Goal: Task Accomplishment & Management: Complete application form

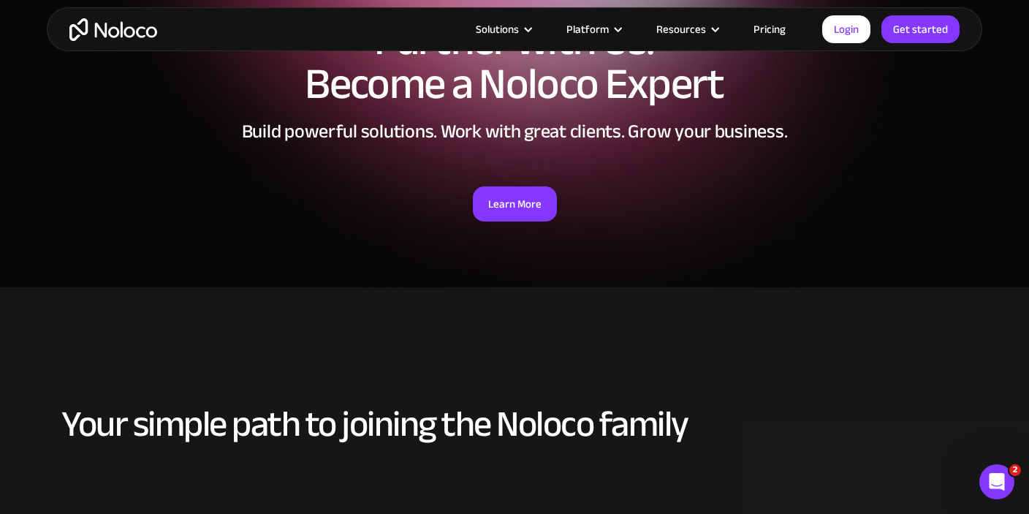
scroll to position [137, 0]
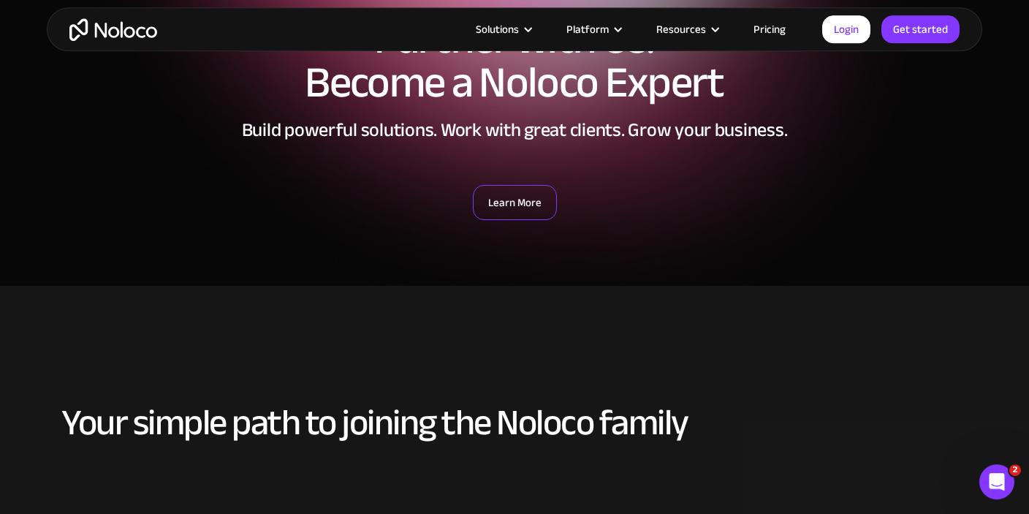
click at [518, 216] on link "Learn More" at bounding box center [515, 202] width 84 height 35
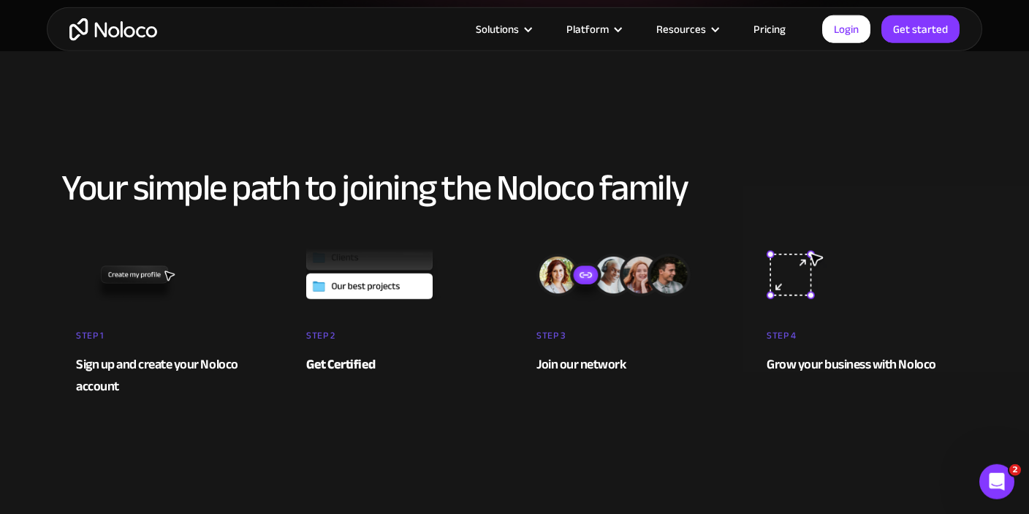
scroll to position [370, 0]
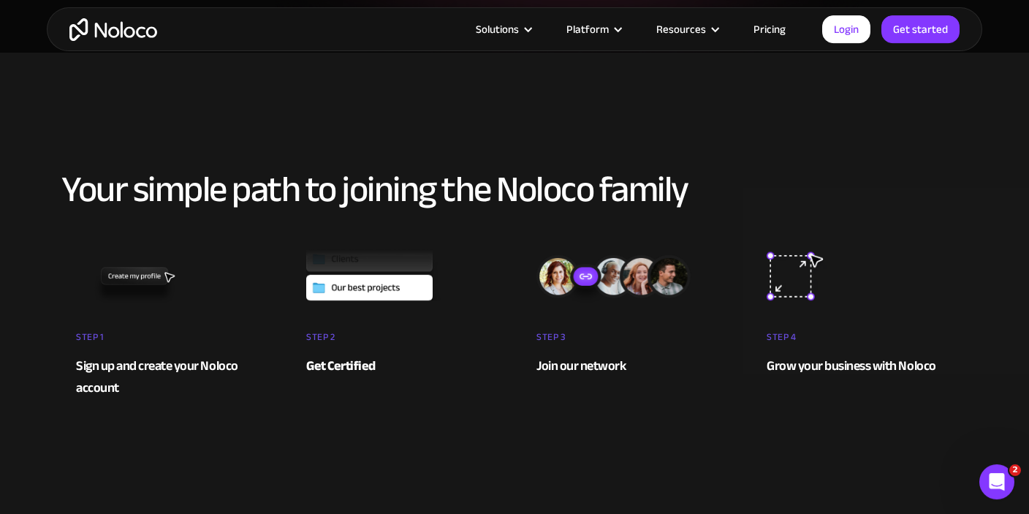
click at [136, 365] on div "Sign up and create your Noloco account" at bounding box center [169, 377] width 186 height 44
click at [352, 362] on strong "Get Certified" at bounding box center [340, 366] width 69 height 24
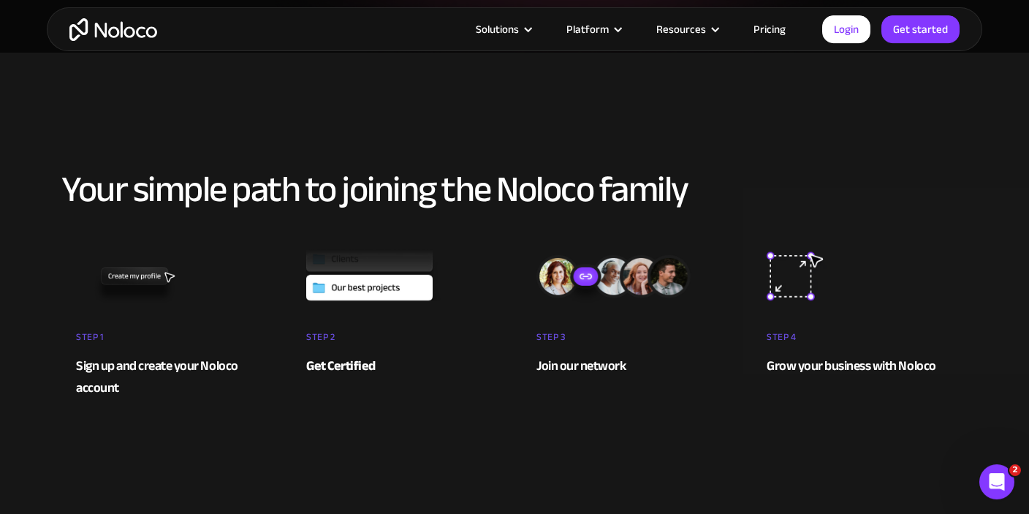
click at [352, 362] on strong "Get Certified" at bounding box center [340, 366] width 69 height 24
click at [394, 270] on img at bounding box center [399, 274] width 186 height 58
click at [582, 373] on div "Join our network" at bounding box center [628, 366] width 185 height 22
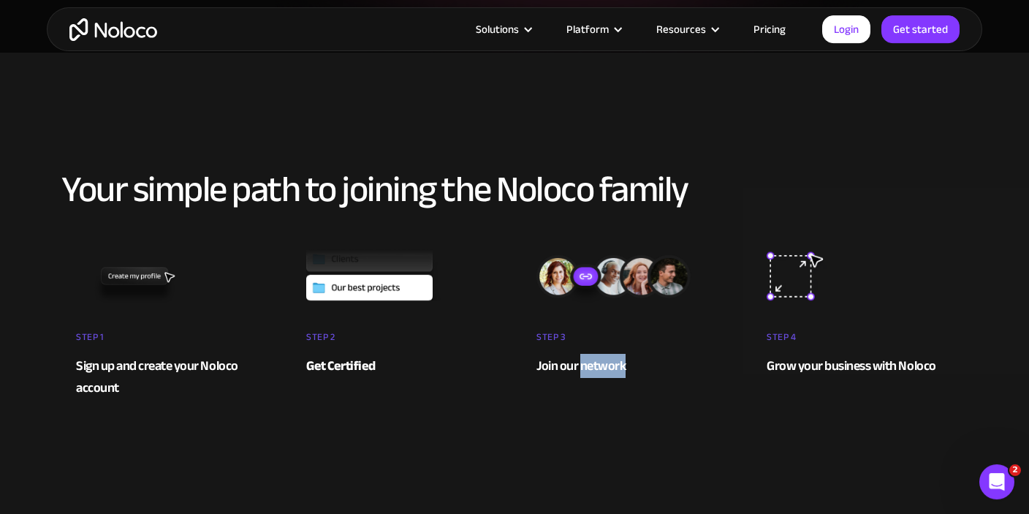
click at [582, 373] on div "Join our network" at bounding box center [628, 366] width 185 height 22
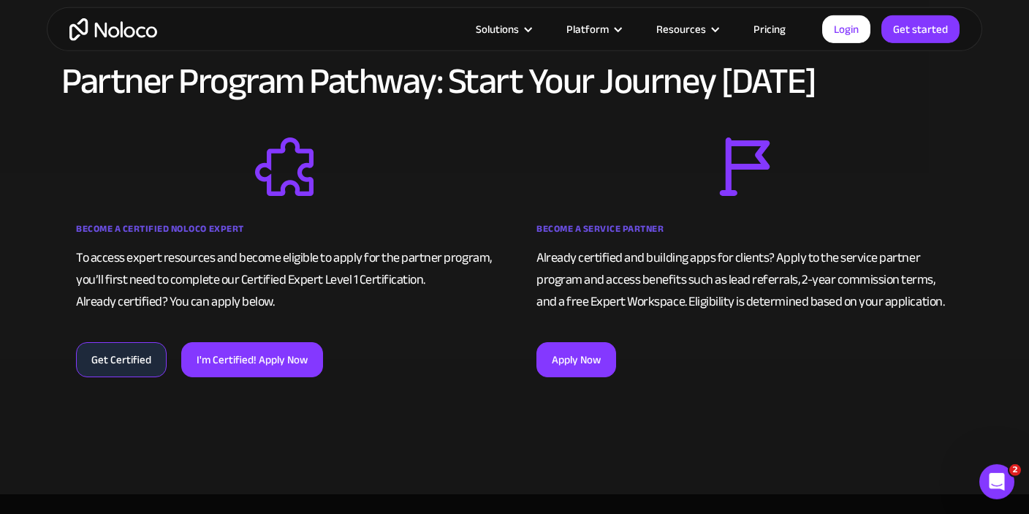
scroll to position [945, 0]
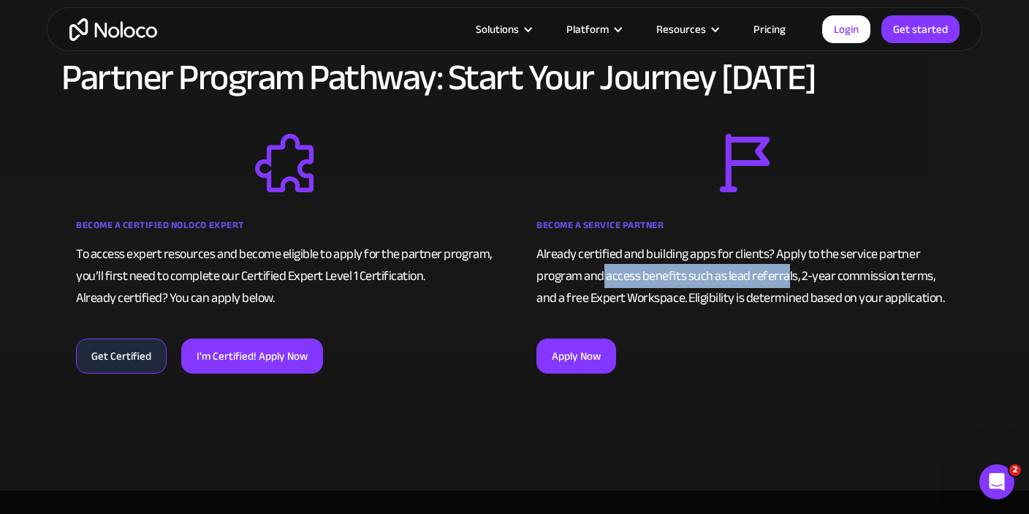
drag, startPoint x: 603, startPoint y: 275, endPoint x: 785, endPoint y: 286, distance: 181.6
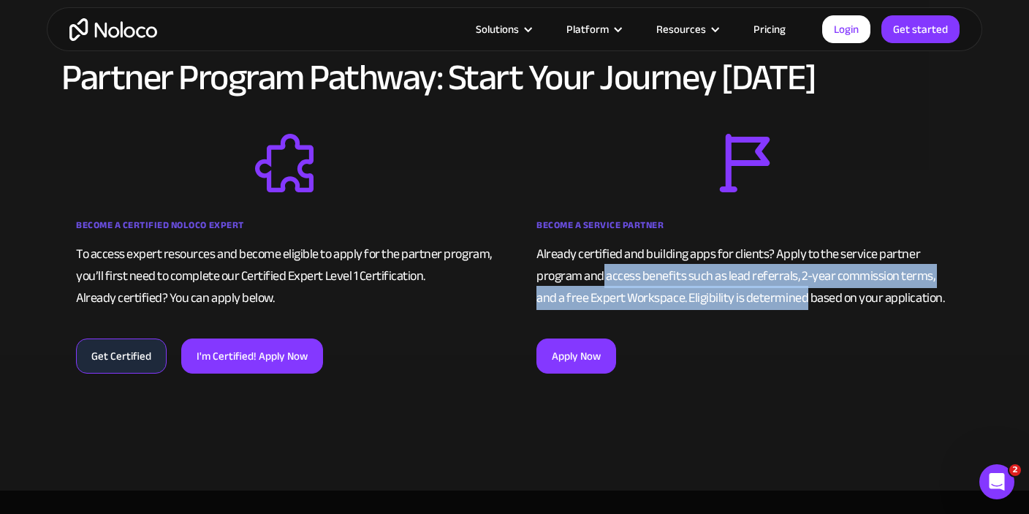
click at [785, 286] on div "Already certified and building apps for clients? Apply to the service partner p…" at bounding box center [744, 276] width 416 height 66
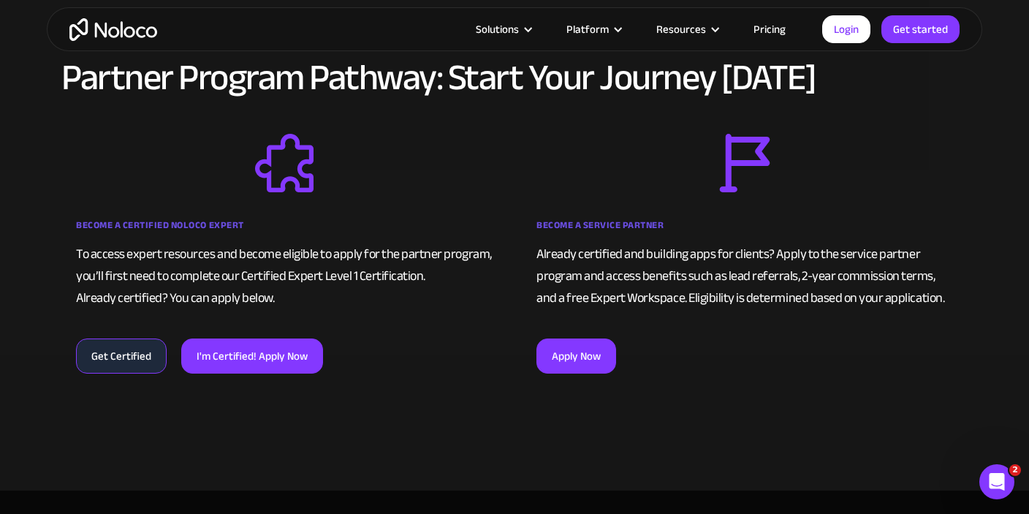
click at [859, 289] on div "Already certified and building apps for clients? Apply to the service partner p…" at bounding box center [744, 276] width 416 height 66
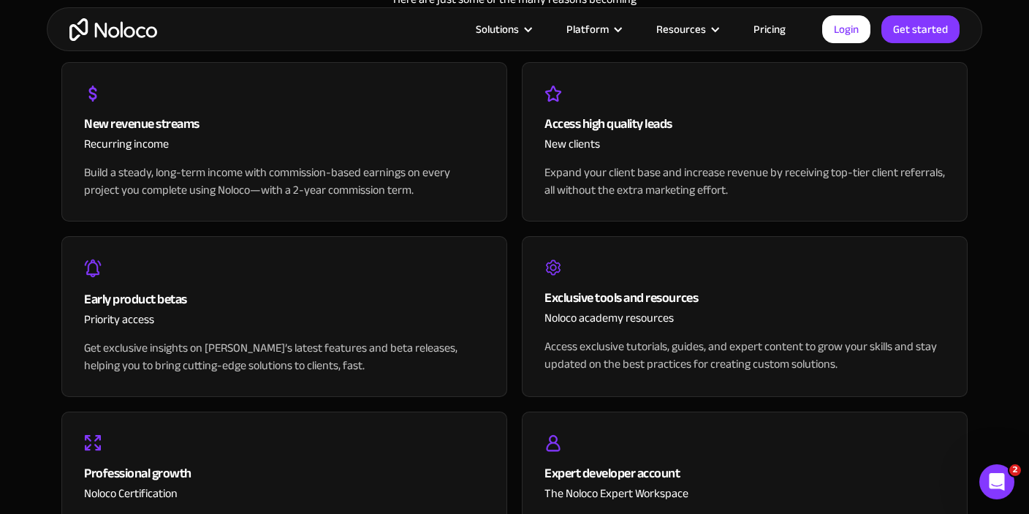
scroll to position [1612, 0]
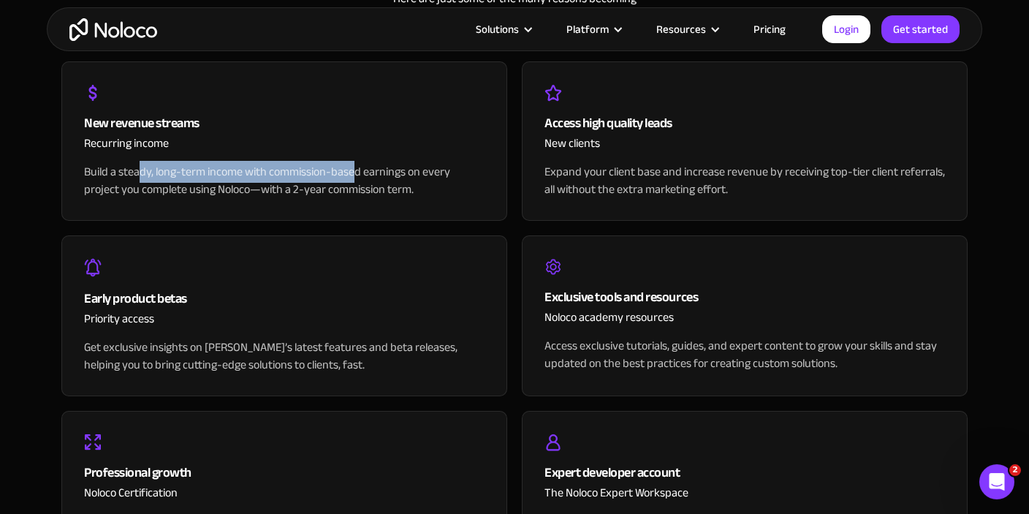
drag, startPoint x: 142, startPoint y: 167, endPoint x: 361, endPoint y: 164, distance: 219.2
click at [354, 164] on div "Build a steady, long-term income with commission-based earnings on every projec…" at bounding box center [284, 180] width 400 height 35
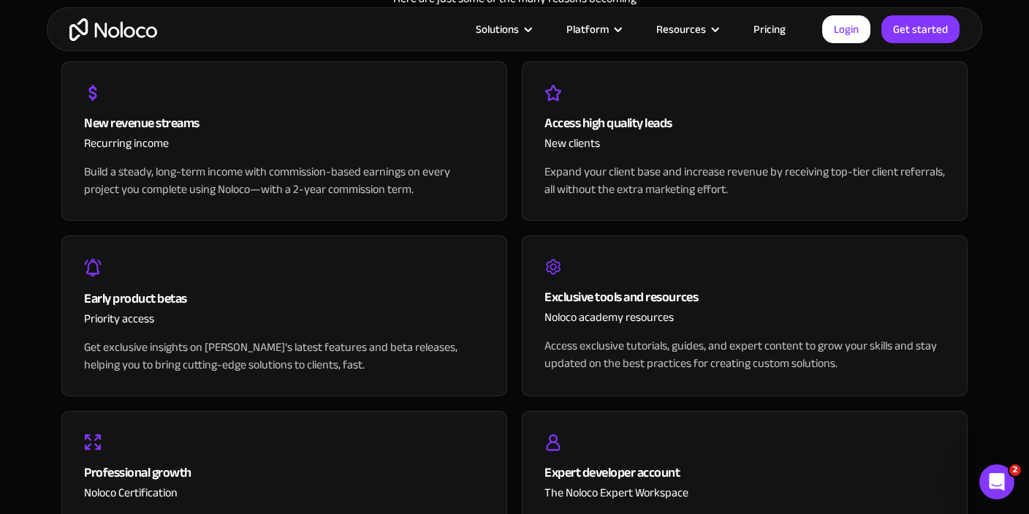
click at [361, 164] on div "Build a steady, long-term income with commission-based earnings on every projec…" at bounding box center [284, 180] width 400 height 35
click at [403, 188] on div "Build a steady, long-term income with commission-based earnings on every projec…" at bounding box center [284, 180] width 400 height 35
drag, startPoint x: 289, startPoint y: 188, endPoint x: 409, endPoint y: 193, distance: 119.9
click at [409, 193] on div "Build a steady, long-term income with commission-based earnings on every projec…" at bounding box center [284, 180] width 400 height 35
click at [598, 126] on div "Access high quality leads" at bounding box center [744, 124] width 400 height 22
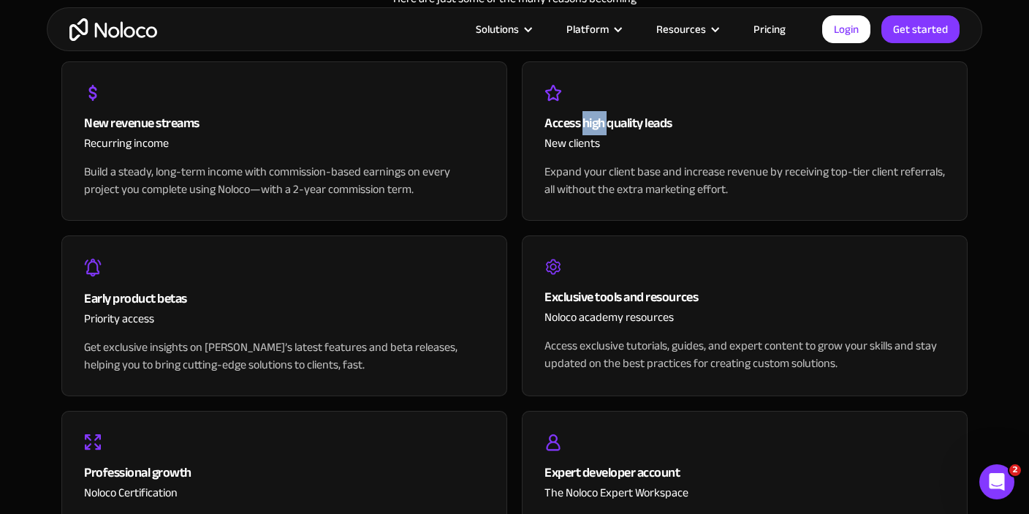
click at [598, 126] on div "Access high quality leads" at bounding box center [744, 124] width 400 height 22
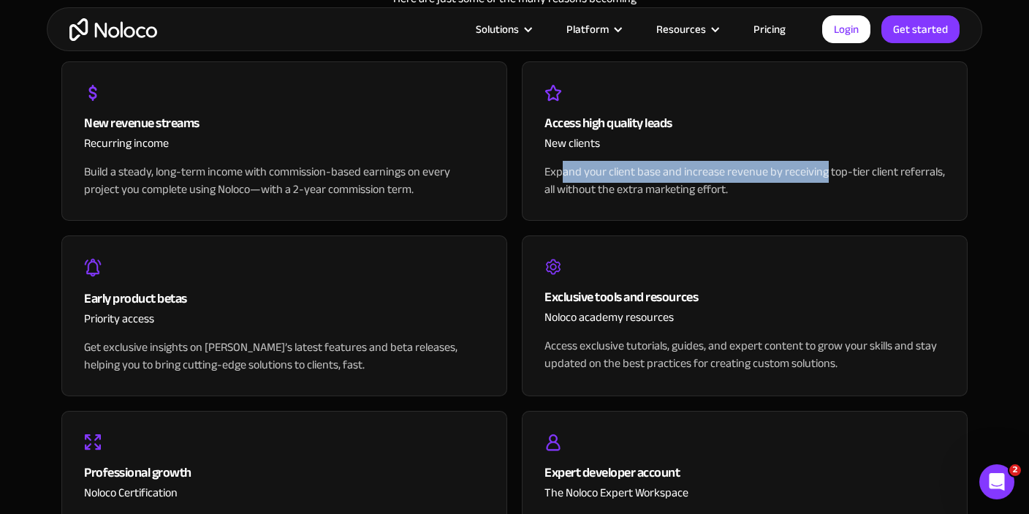
drag, startPoint x: 563, startPoint y: 166, endPoint x: 824, endPoint y: 178, distance: 261.1
click at [824, 178] on div "Expand your client base and increase revenue by receiving top-tier client refer…" at bounding box center [744, 180] width 400 height 35
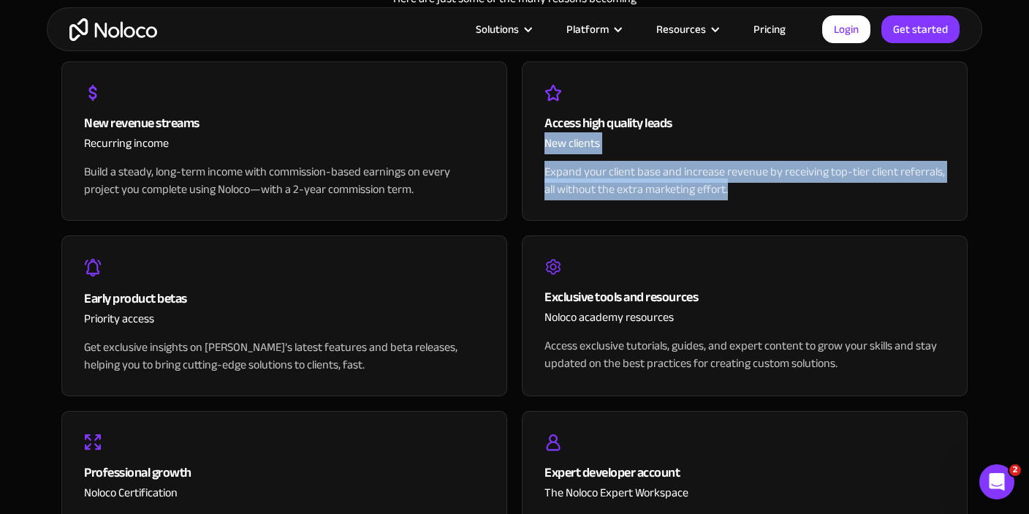
drag, startPoint x: 803, startPoint y: 194, endPoint x: 547, endPoint y: 137, distance: 261.8
click at [547, 137] on div "Access high quality leads New clients Expand your client base and increase reve…" at bounding box center [745, 140] width 446 height 159
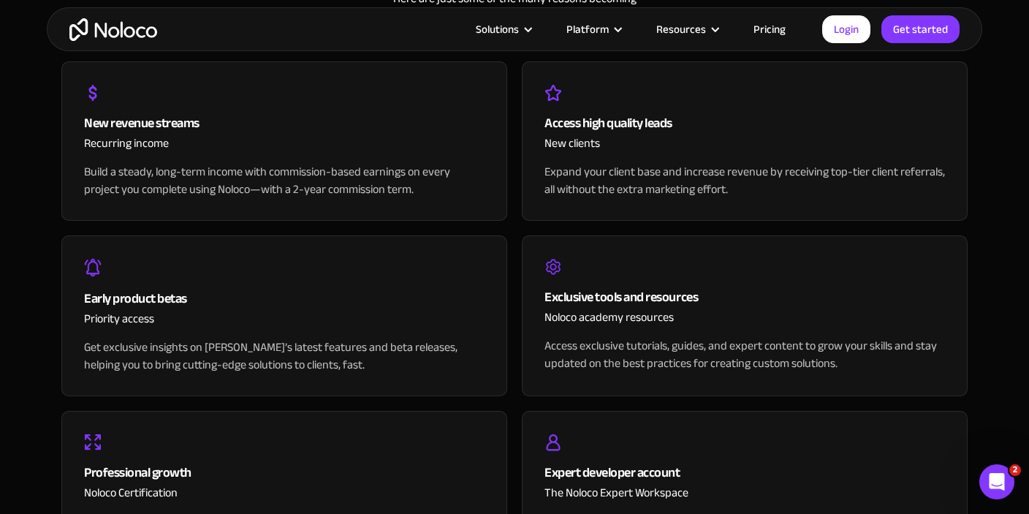
click at [348, 290] on div "Early product betas" at bounding box center [284, 299] width 400 height 22
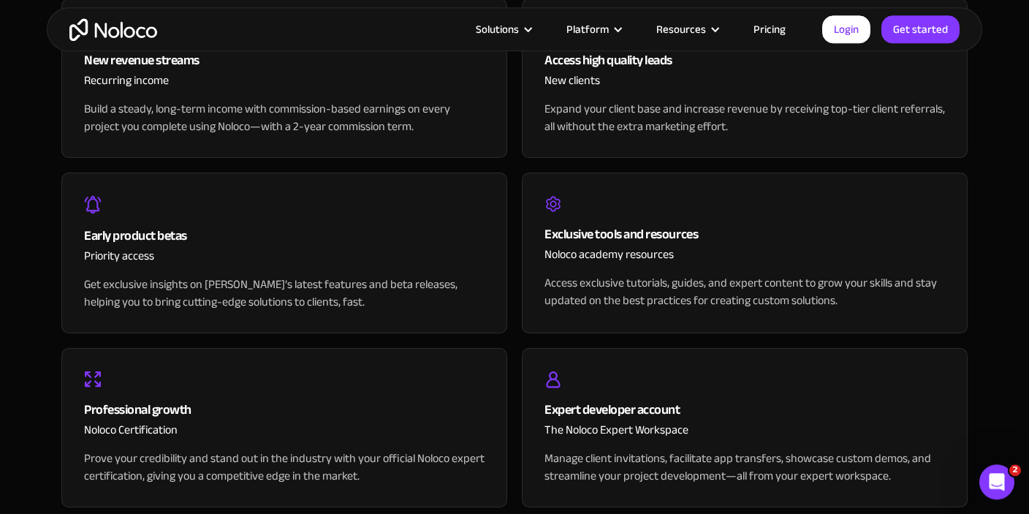
scroll to position [1683, 0]
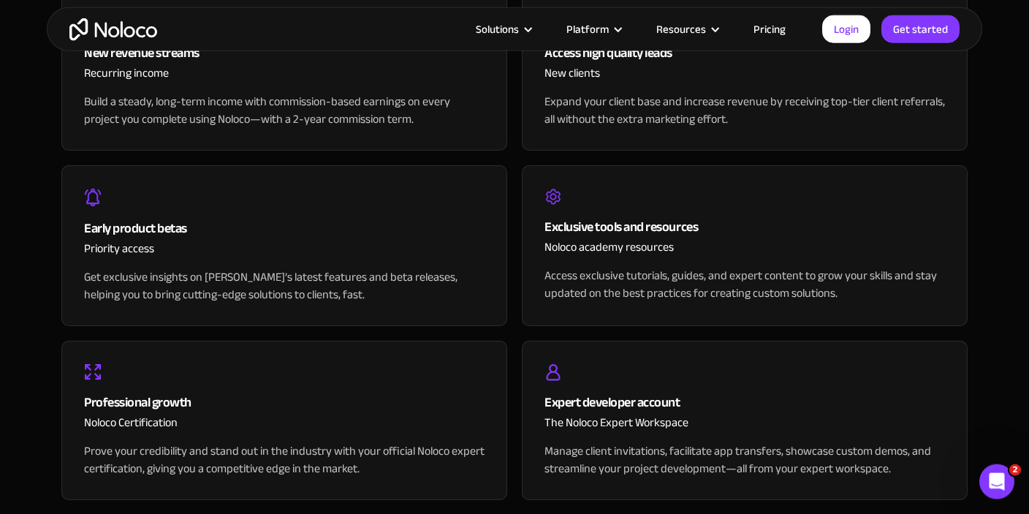
click at [158, 226] on div "Early product betas" at bounding box center [284, 229] width 400 height 22
click at [245, 268] on div "Get exclusive insights on [PERSON_NAME]’s latest features and beta releases, he…" at bounding box center [284, 285] width 400 height 35
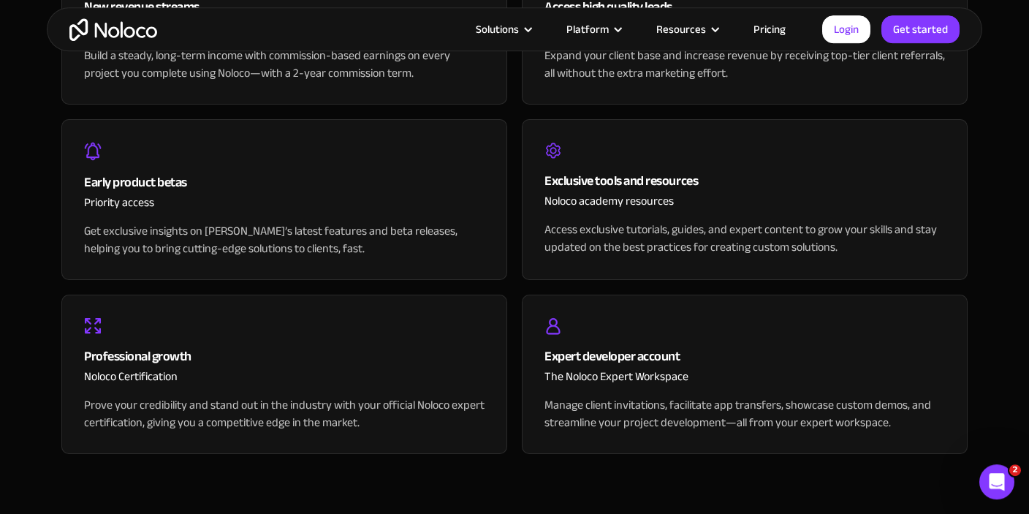
scroll to position [1729, 0]
click at [571, 177] on div "Exclusive tools and resources" at bounding box center [744, 180] width 400 height 22
click at [663, 227] on div "Access exclusive tutorials, guides, and expert content to grow your skills and …" at bounding box center [744, 237] width 400 height 35
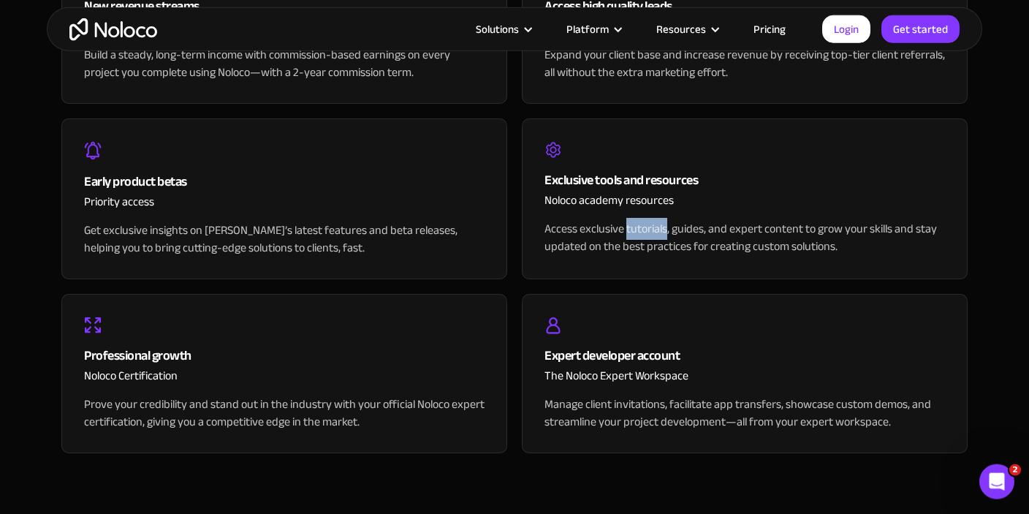
click at [663, 227] on div "Access exclusive tutorials, guides, and expert content to grow your skills and …" at bounding box center [744, 237] width 400 height 35
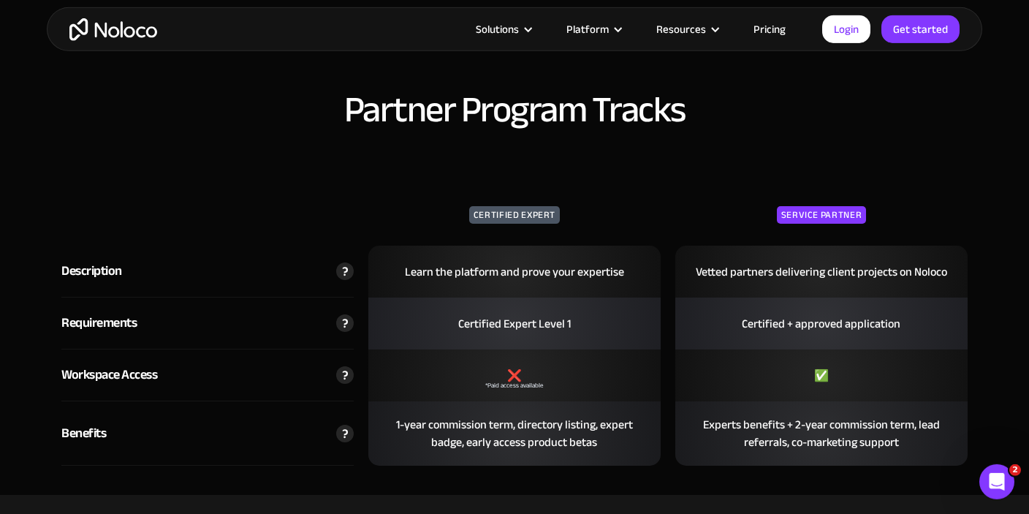
scroll to position [2283, 0]
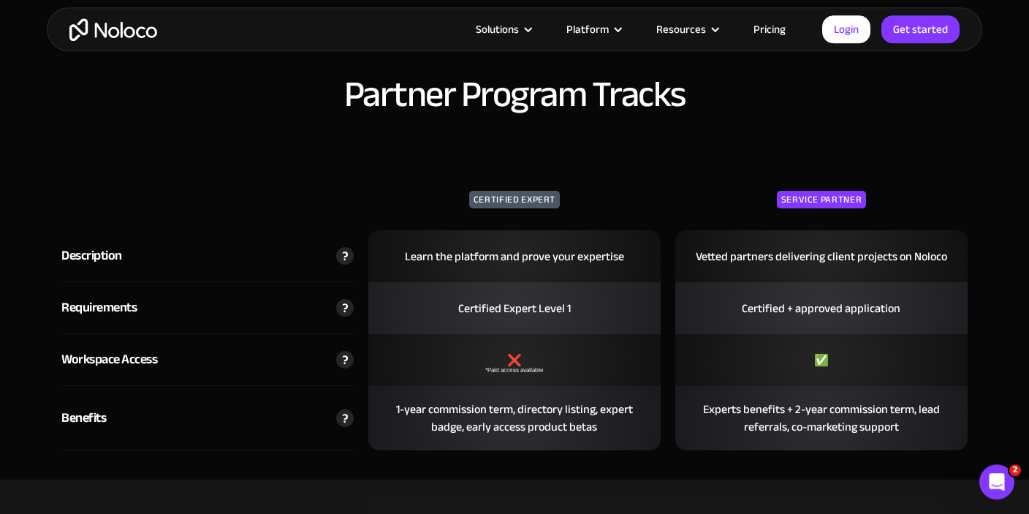
click at [403, 105] on h2 "Partner Program Tracks" at bounding box center [514, 94] width 906 height 39
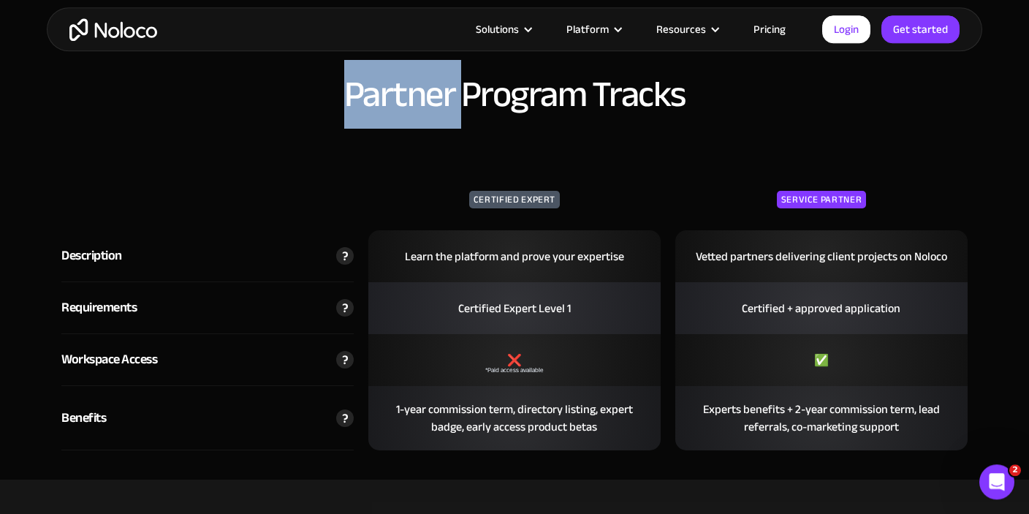
click at [403, 105] on h2 "Partner Program Tracks" at bounding box center [514, 94] width 906 height 39
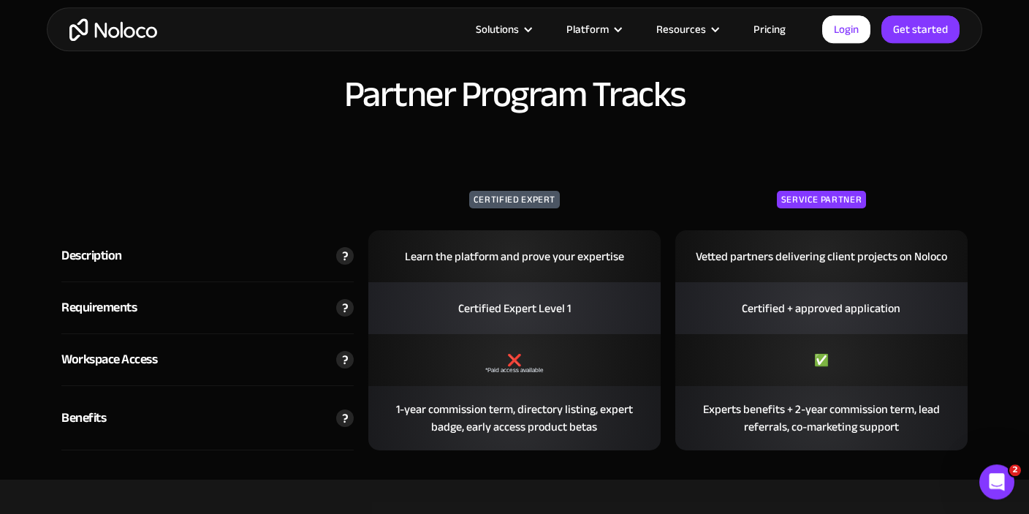
click at [403, 105] on h2 "Partner Program Tracks" at bounding box center [514, 94] width 906 height 39
click at [519, 208] on div "Certified Expert" at bounding box center [514, 210] width 292 height 39
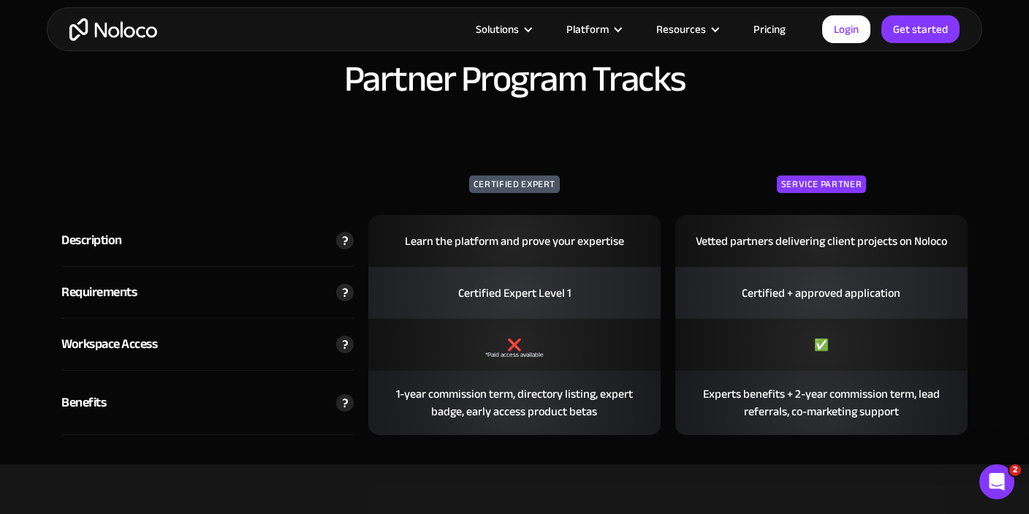
scroll to position [2301, 0]
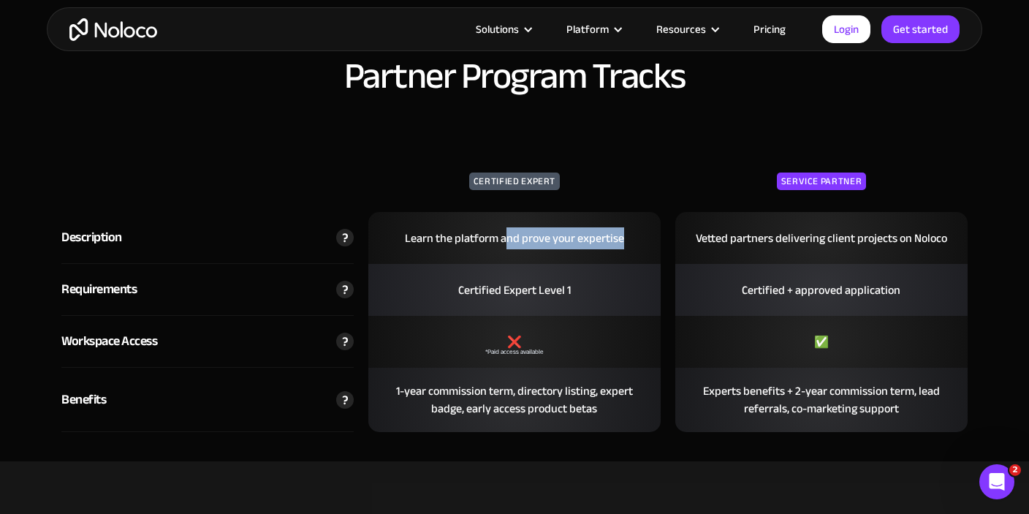
drag, startPoint x: 508, startPoint y: 239, endPoint x: 630, endPoint y: 240, distance: 122.0
click at [630, 240] on div "Learn the platform and prove your expertise" at bounding box center [514, 238] width 241 height 47
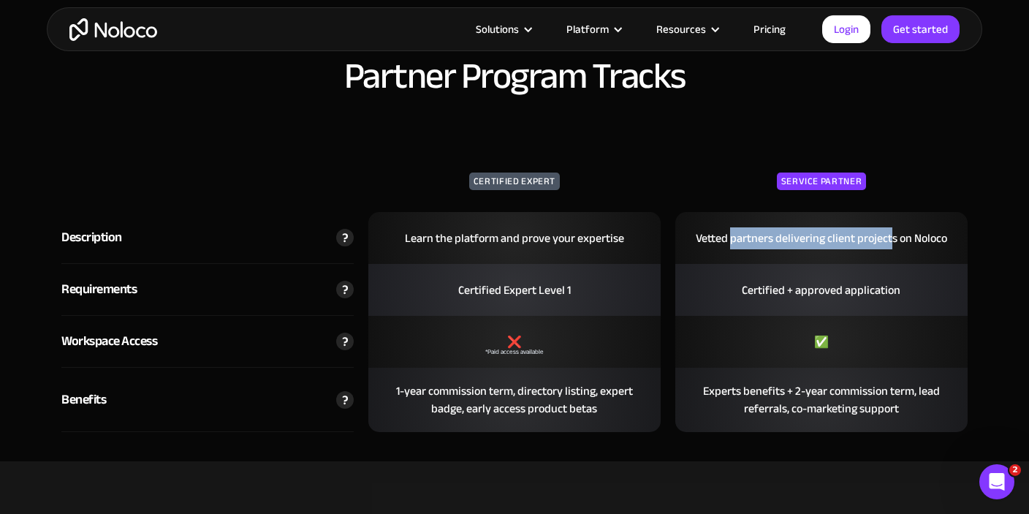
drag, startPoint x: 732, startPoint y: 234, endPoint x: 793, endPoint y: 243, distance: 61.3
click at [891, 223] on div "Vetted partners delivering client projects on Noloco" at bounding box center [821, 238] width 273 height 47
click at [568, 283] on div "Certified Expert Level 1" at bounding box center [514, 290] width 134 height 47
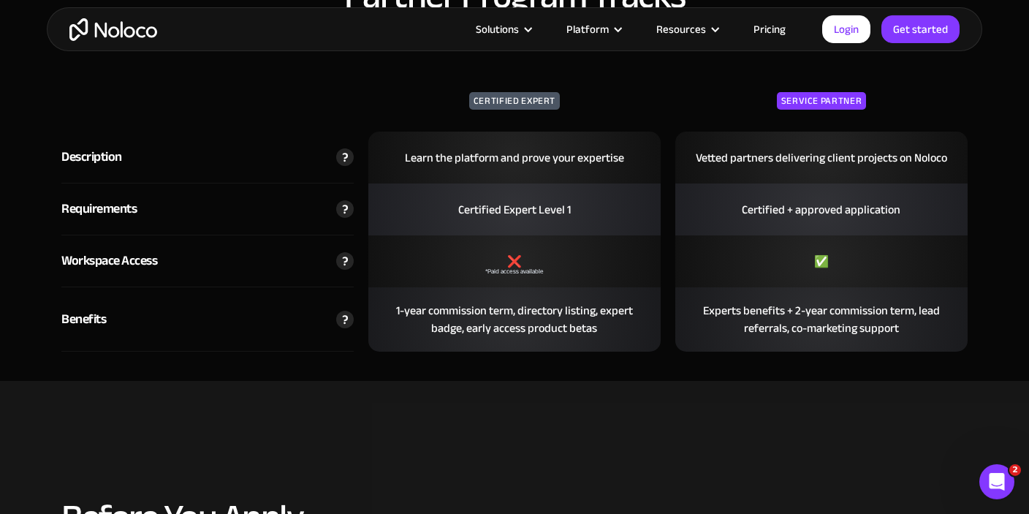
scroll to position [2382, 0]
drag, startPoint x: 774, startPoint y: 257, endPoint x: 479, endPoint y: 233, distance: 296.1
click at [489, 235] on div "Workspace Access ❌ *Paid access available ✅" at bounding box center [514, 261] width 921 height 52
click at [457, 243] on div "❌ *Paid access available" at bounding box center [514, 261] width 292 height 52
click at [539, 270] on div "*Paid access available" at bounding box center [514, 271] width 58 height 18
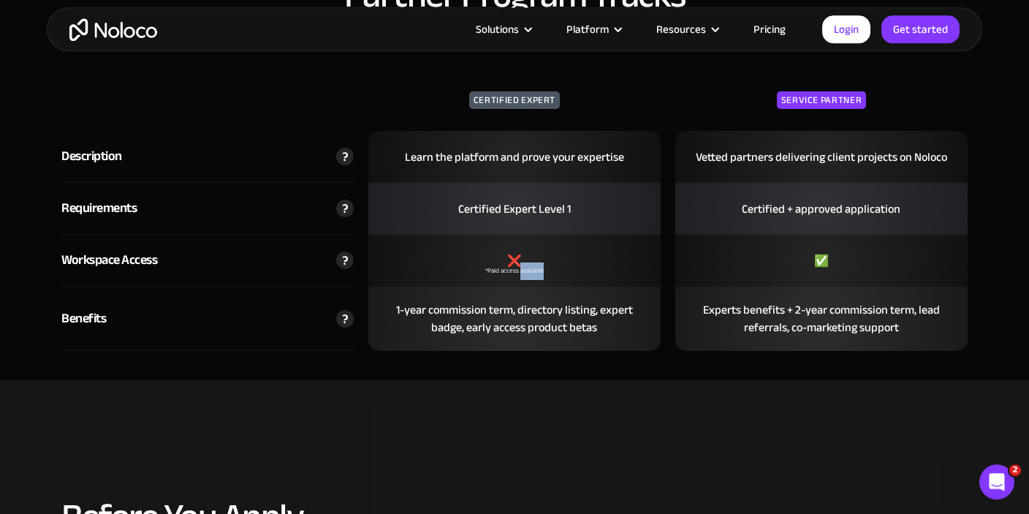
click at [539, 270] on div "*Paid access available" at bounding box center [514, 271] width 58 height 18
click at [346, 258] on img at bounding box center [345, 260] width 18 height 18
click at [802, 310] on div "Experts benefits + 2-year commission term, lead referrals, co-marketing support" at bounding box center [821, 318] width 292 height 64
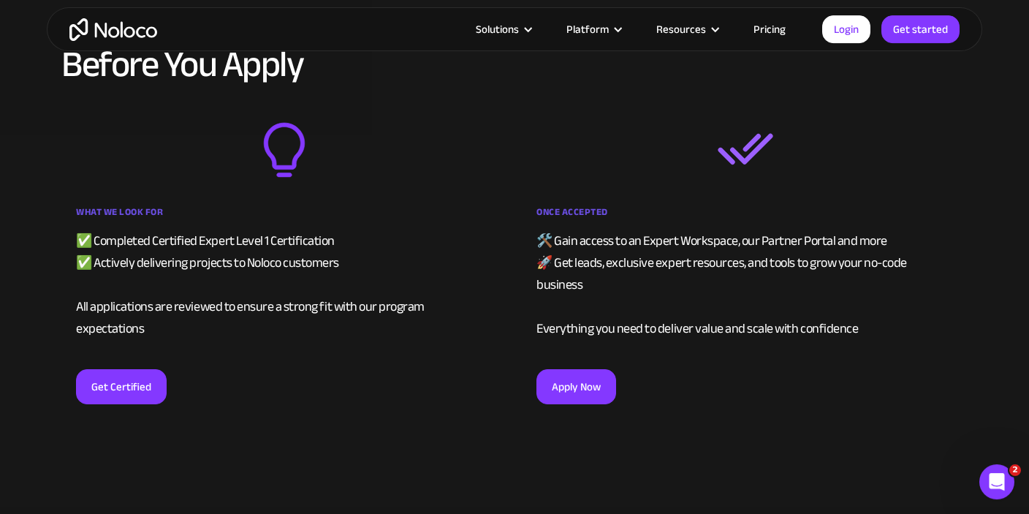
scroll to position [2835, 0]
click at [175, 249] on div "✅ Completed Certified Expert Level 1 Certification ✅ Actively delivering projec…" at bounding box center [284, 284] width 416 height 110
click at [386, 251] on div "✅ Completed Certified Expert Level 1 Certification ✅ Actively delivering projec…" at bounding box center [284, 284] width 416 height 110
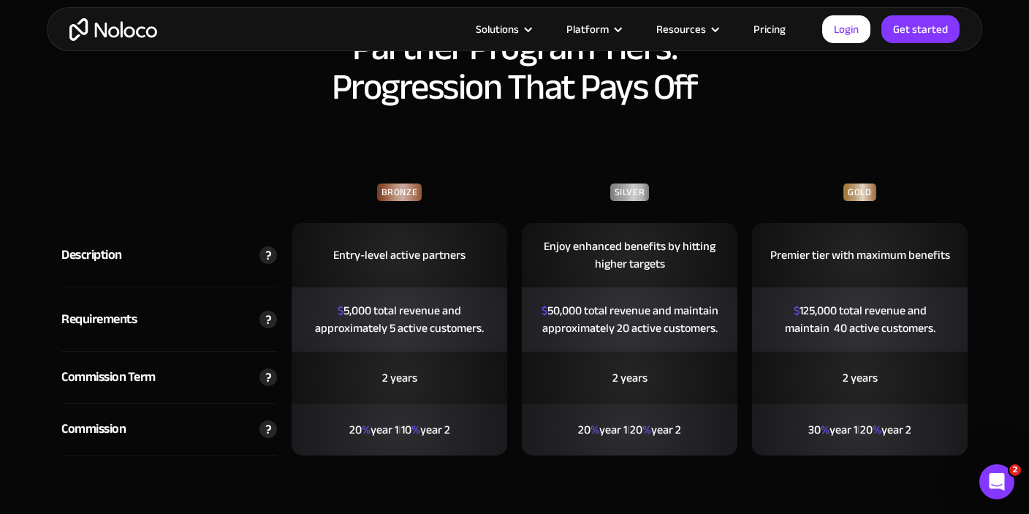
scroll to position [3404, 0]
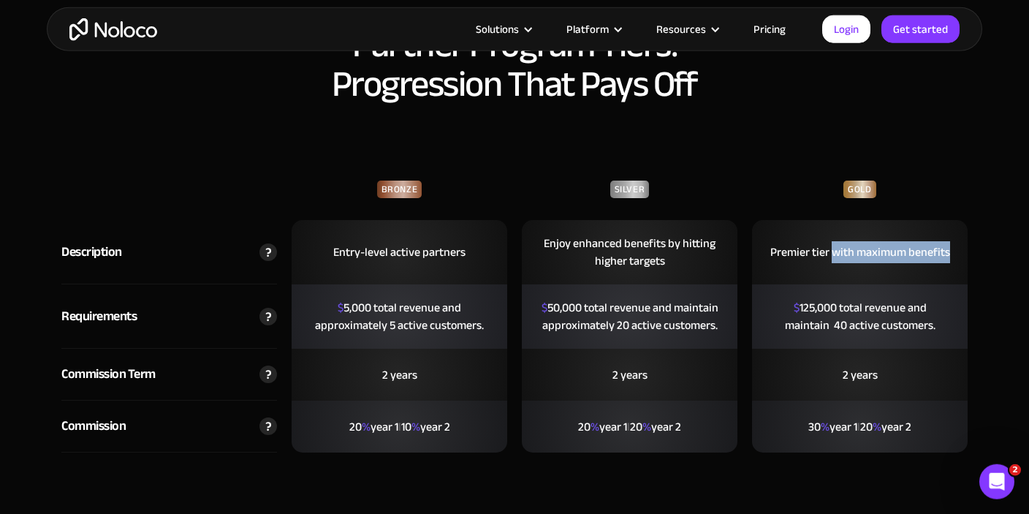
drag, startPoint x: 833, startPoint y: 254, endPoint x: 954, endPoint y: 251, distance: 121.3
click at [954, 251] on div "Premier tier with maximum benefits" at bounding box center [860, 252] width 202 height 47
click at [677, 279] on div "Enjoy enhanced benefits by hitting higher targets" at bounding box center [630, 252] width 216 height 64
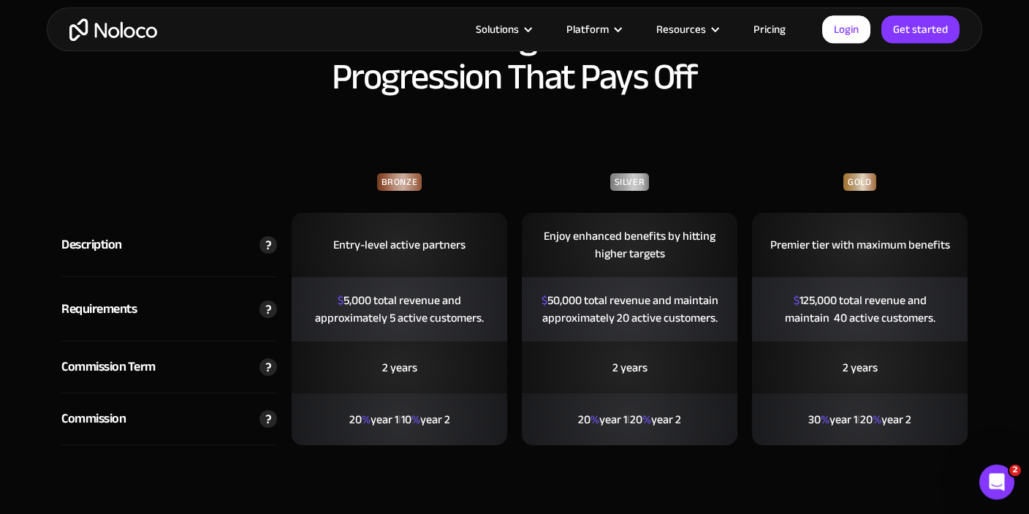
scroll to position [3412, 0]
click at [408, 306] on div "$ 5,000 total revenue and approximately 5 active customers." at bounding box center [399, 308] width 216 height 64
click at [385, 306] on div "$ 5,000 total revenue and approximately 5 active customers." at bounding box center [399, 308] width 216 height 64
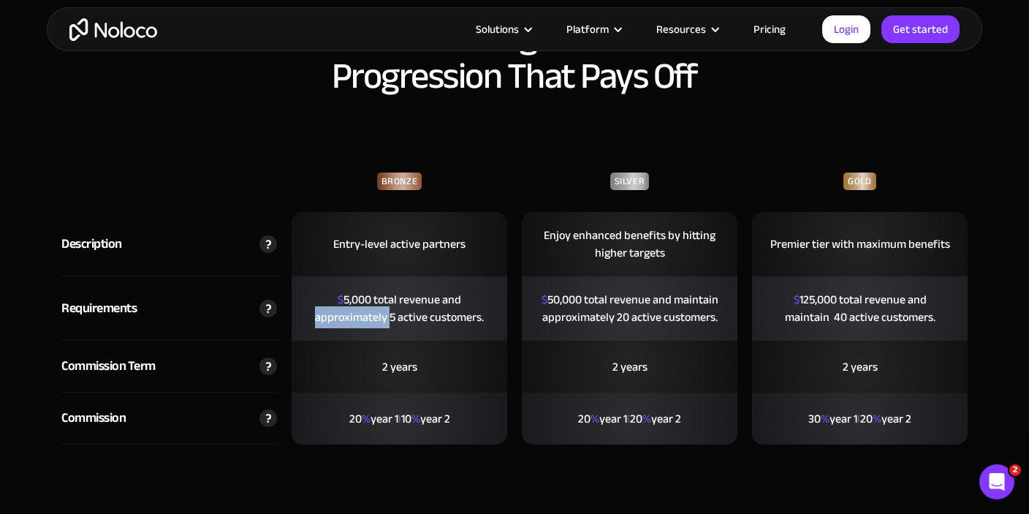
click at [385, 306] on div "$ 5,000 total revenue and approximately 5 active customers." at bounding box center [399, 308] width 216 height 64
click at [432, 305] on div "$ 5,000 total revenue and approximately 5 active customers." at bounding box center [399, 308] width 216 height 64
click at [663, 295] on div "$ 50,000 total revenue and maintain approximately 20 active customers." at bounding box center [630, 308] width 216 height 64
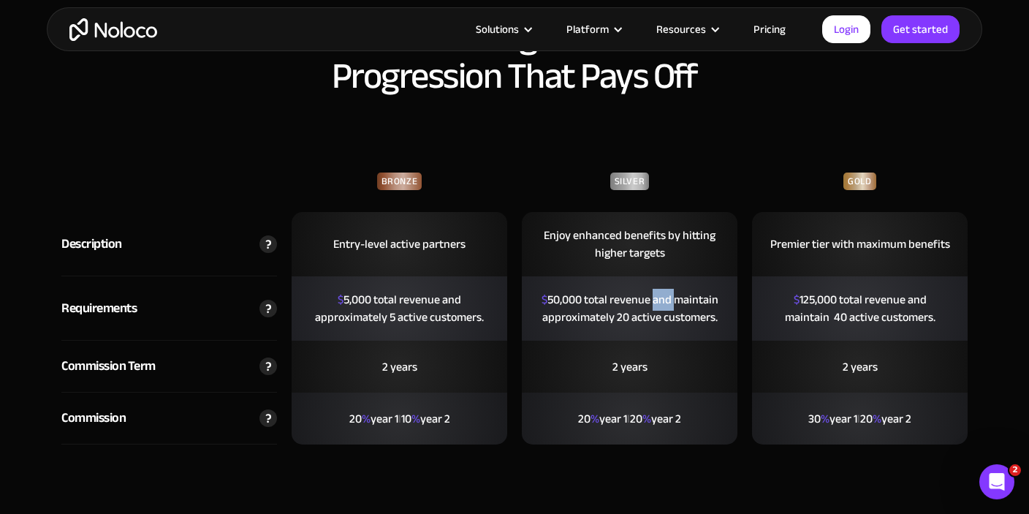
click at [663, 295] on div "$ 50,000 total revenue and maintain approximately 20 active customers." at bounding box center [630, 308] width 216 height 64
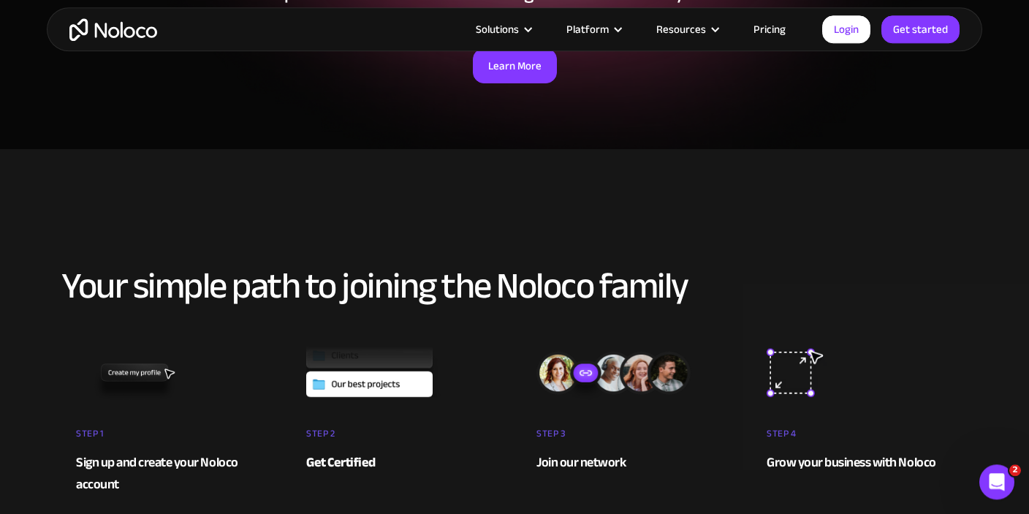
scroll to position [0, 0]
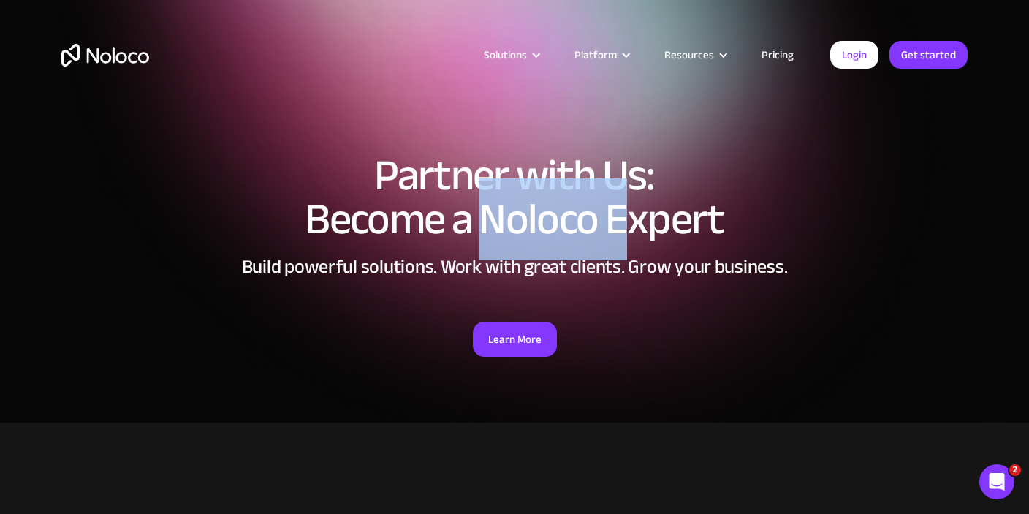
drag, startPoint x: 487, startPoint y: 180, endPoint x: 636, endPoint y: 235, distance: 158.4
click at [636, 235] on h1 "Partner with Us: Become a Noloco Expert" at bounding box center [514, 197] width 906 height 88
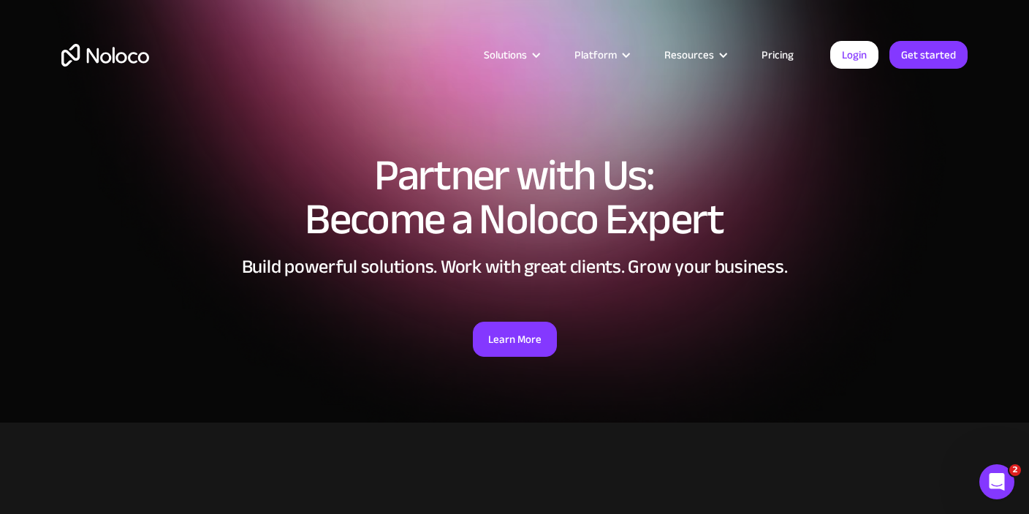
click at [389, 238] on h1 "Partner with Us: Become a Noloco Expert" at bounding box center [514, 197] width 906 height 88
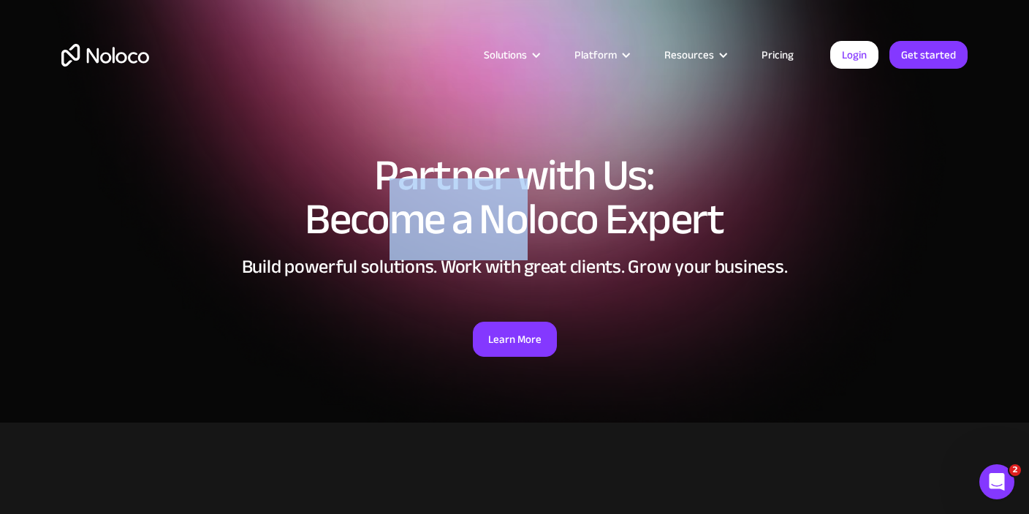
drag, startPoint x: 389, startPoint y: 238, endPoint x: 501, endPoint y: 281, distance: 120.2
click at [524, 241] on h1 "Partner with Us: Become a Noloco Expert" at bounding box center [514, 197] width 906 height 88
click at [506, 346] on link "Learn More" at bounding box center [515, 338] width 84 height 35
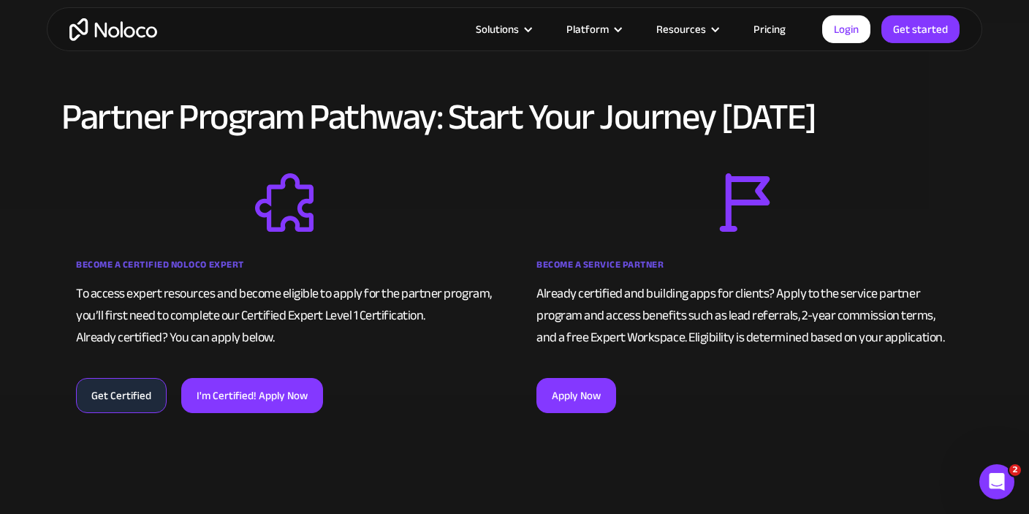
scroll to position [908, 0]
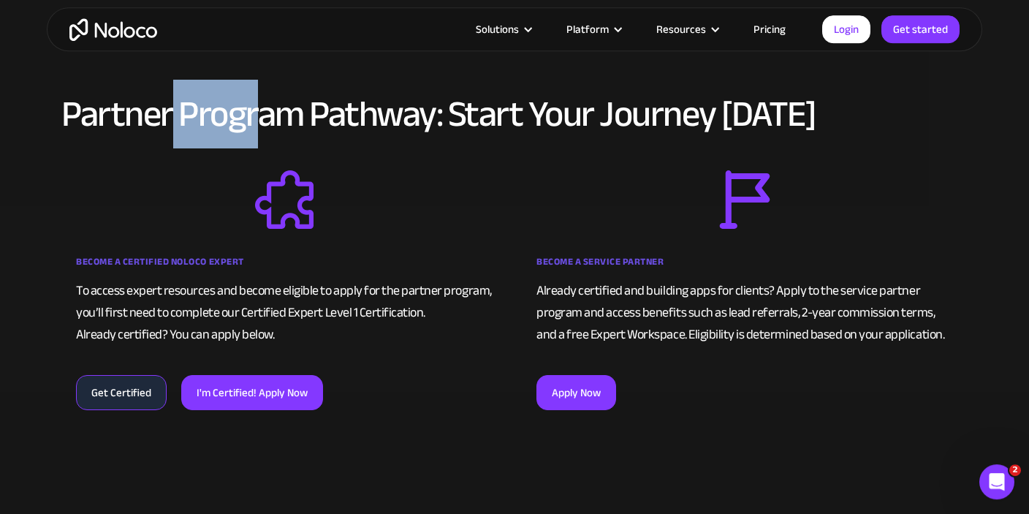
drag, startPoint x: 235, startPoint y: 111, endPoint x: 327, endPoint y: 115, distance: 91.4
click at [303, 113] on h2 "Partner Program Pathway: Start Your Journey [DATE]" at bounding box center [514, 113] width 906 height 39
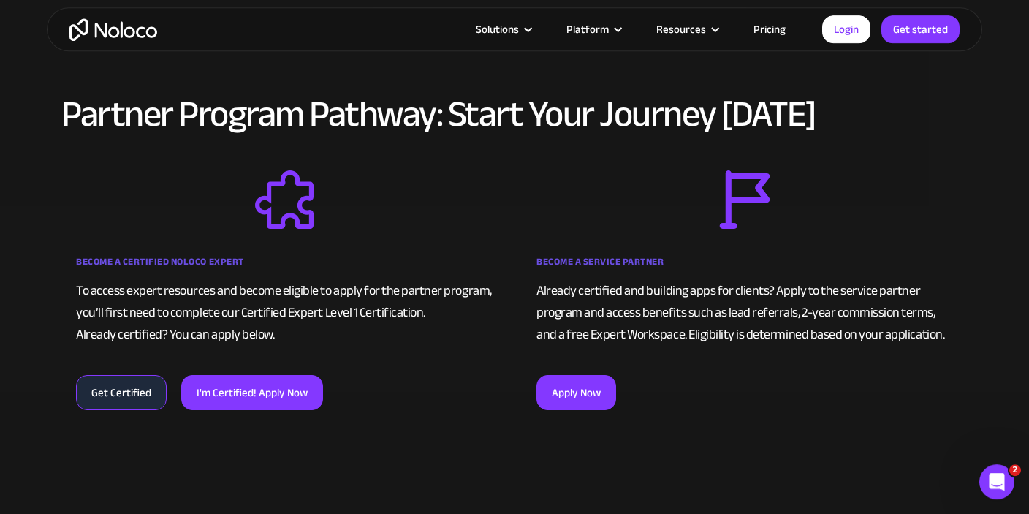
click at [498, 127] on h2 "Partner Program Pathway: Start Your Journey [DATE]" at bounding box center [514, 113] width 906 height 39
click at [169, 266] on strong "Become a Certified Noloco Expert" at bounding box center [160, 262] width 168 height 18
click at [595, 237] on div "Become a Service Partner Already certified and building apps for clients? Apply…" at bounding box center [745, 290] width 446 height 240
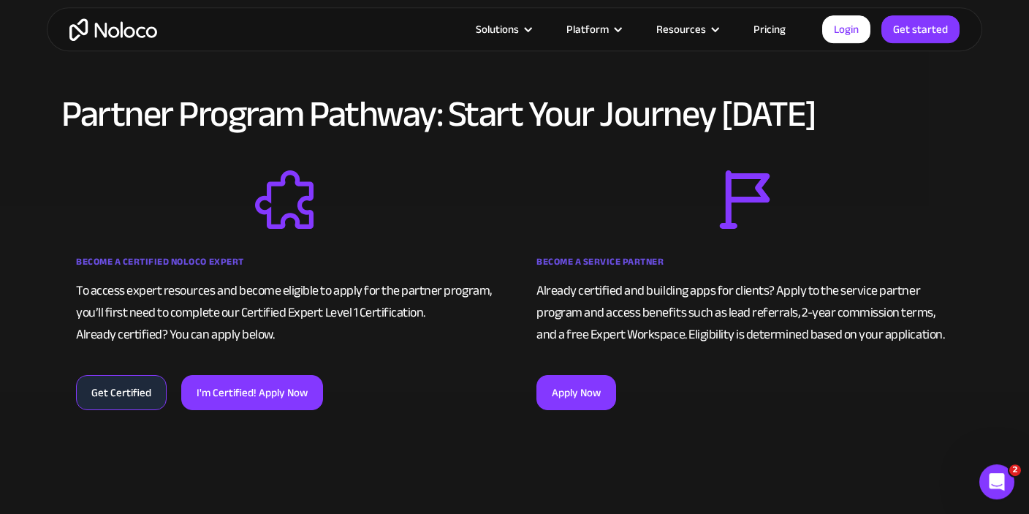
click at [595, 240] on div "Become a Service Partner Already certified and building apps for clients? Apply…" at bounding box center [745, 290] width 446 height 240
click at [378, 221] on img at bounding box center [284, 199] width 416 height 58
click at [281, 212] on img at bounding box center [284, 199] width 416 height 58
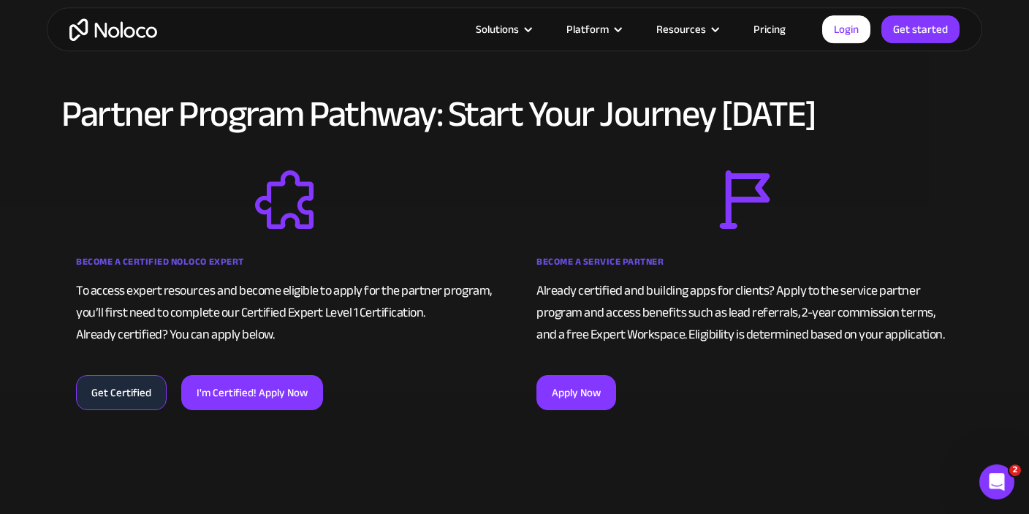
click at [174, 274] on div "Become a Certified Noloco Expert" at bounding box center [284, 265] width 416 height 29
click at [175, 271] on div "Become a Certified Noloco Expert" at bounding box center [284, 265] width 416 height 29
click at [207, 266] on strong "Become a Certified Noloco Expert" at bounding box center [160, 262] width 168 height 18
click at [105, 372] on div "Get Certified I'm Certified! Apply Now" at bounding box center [284, 388] width 416 height 42
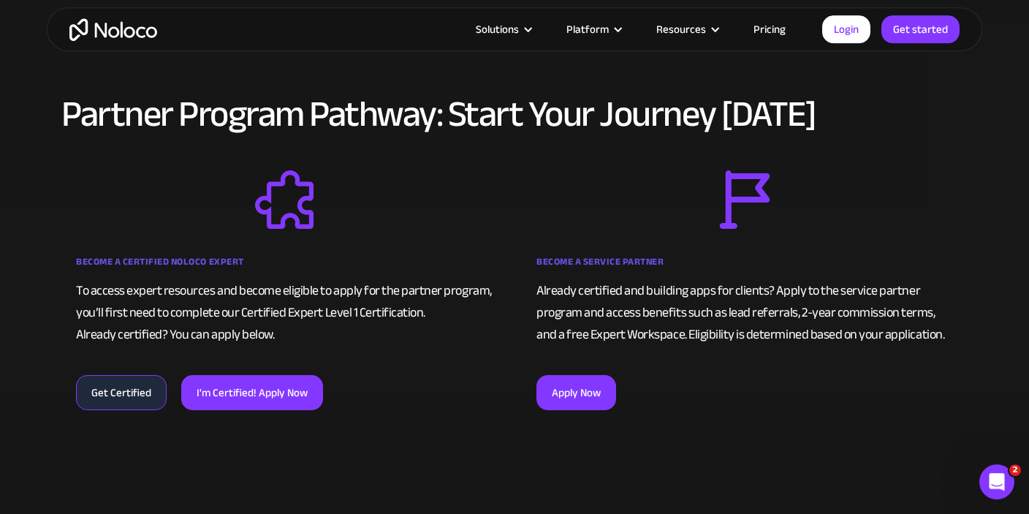
click at [118, 395] on link "Get Certified" at bounding box center [121, 392] width 91 height 35
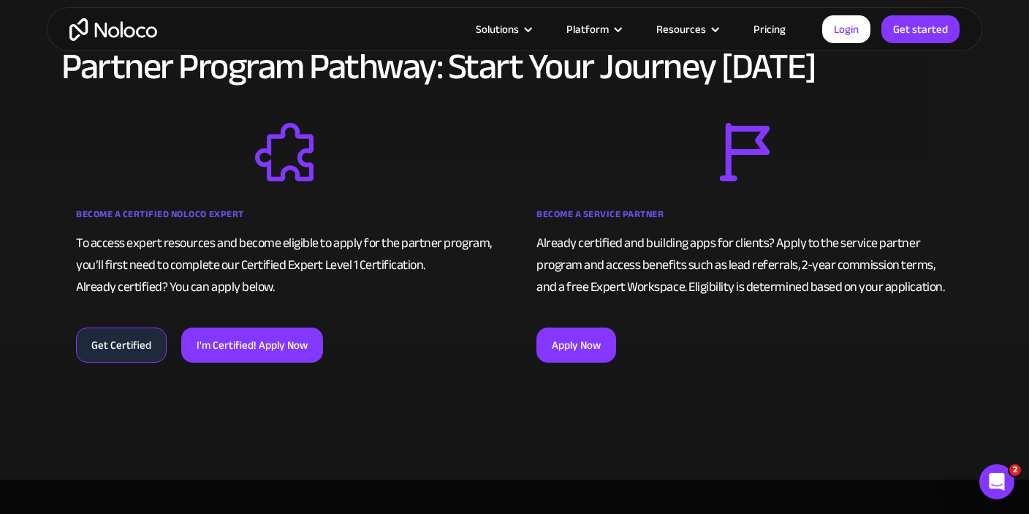
scroll to position [985, 0]
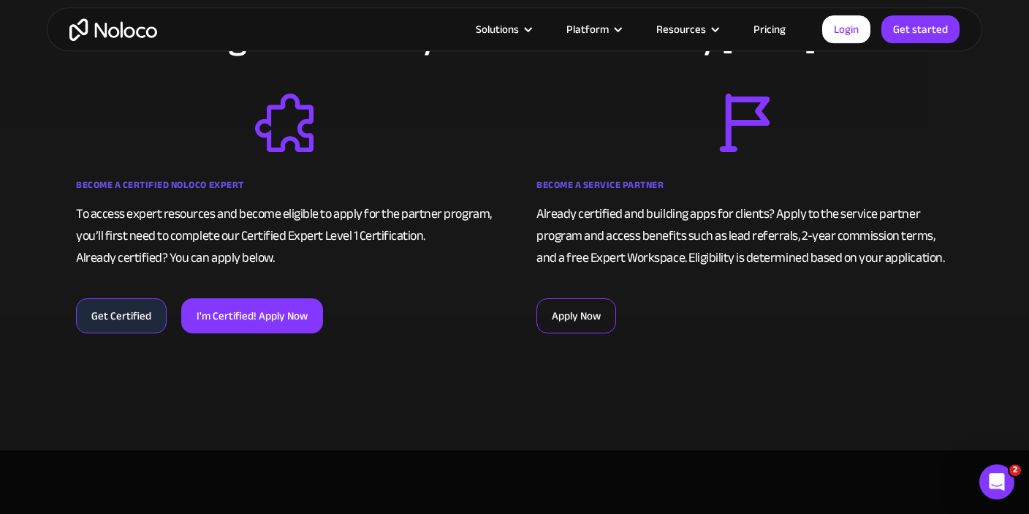
click at [584, 318] on link "Apply Now" at bounding box center [576, 315] width 80 height 35
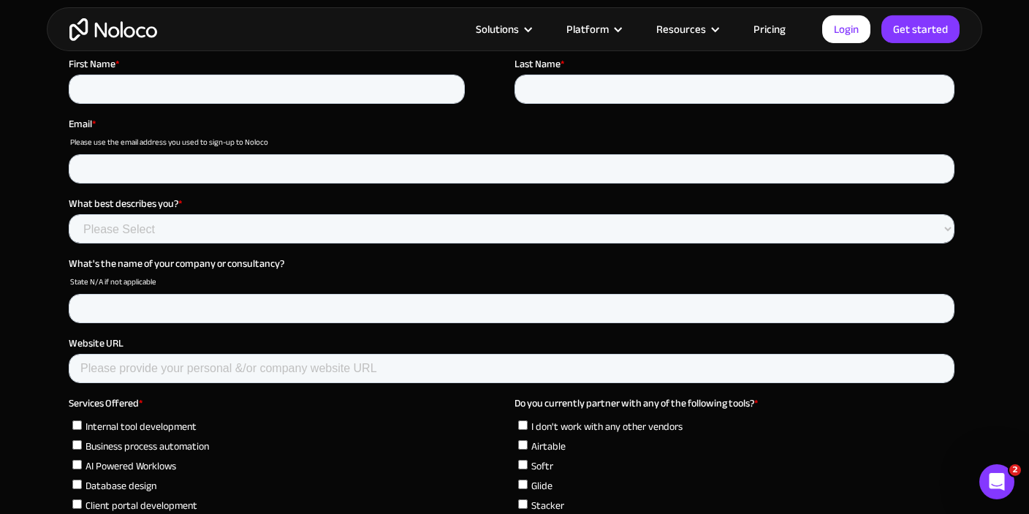
scroll to position [3996, 0]
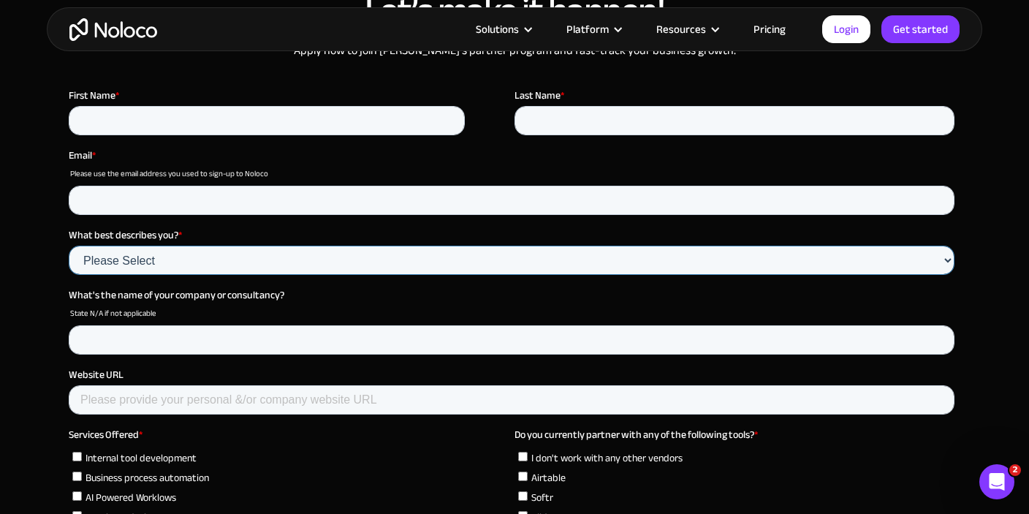
click at [69, 245] on select "Please Select Agency Partner Professional Consultant" at bounding box center [511, 259] width 885 height 29
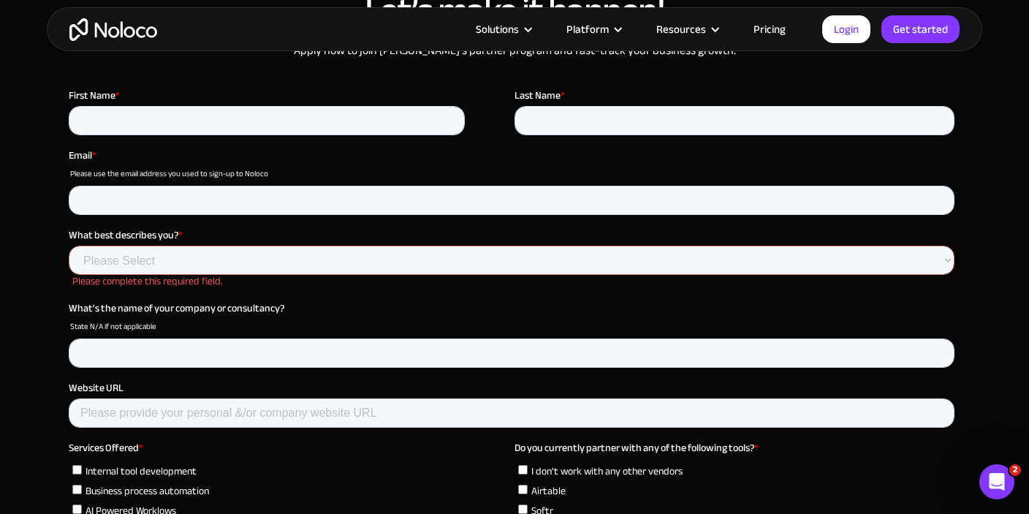
click at [202, 225] on fieldset "Email * Please use the email address you used to sign-up to Noloco" at bounding box center [514, 188] width 891 height 80
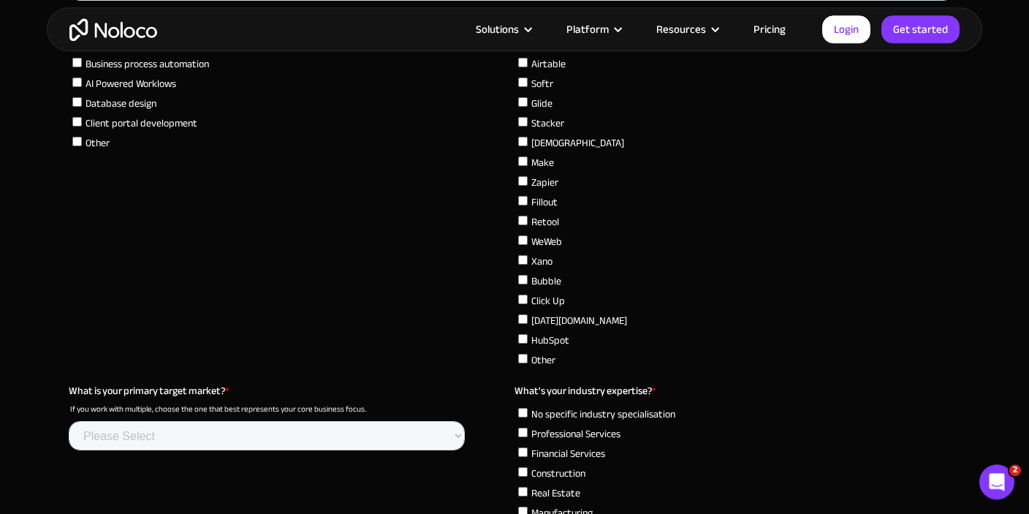
scroll to position [4459, 0]
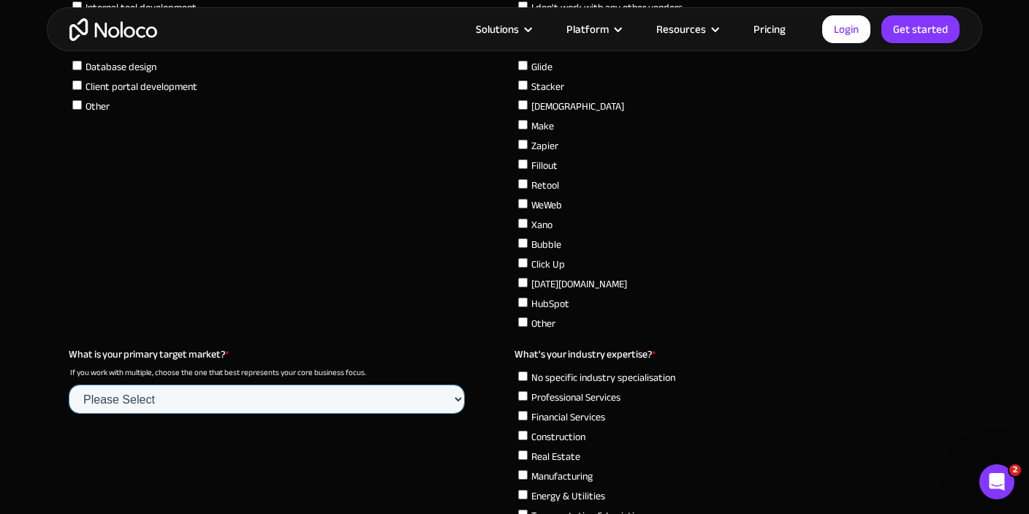
click at [69, 384] on select "Please Select Startups SMBs (B2B) SMBs (B2C) Large Enterprises NGO / Non Profit…" at bounding box center [267, 398] width 396 height 29
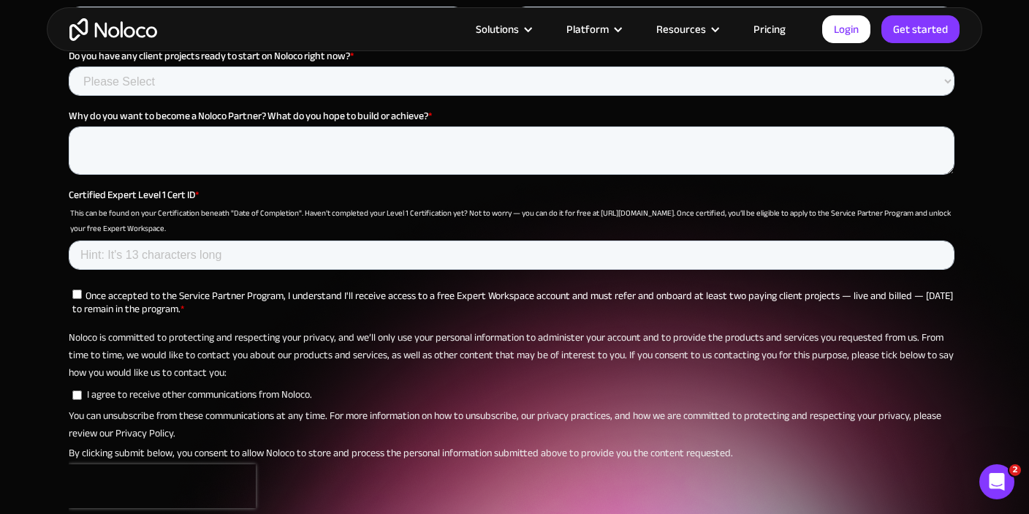
scroll to position [5312, 0]
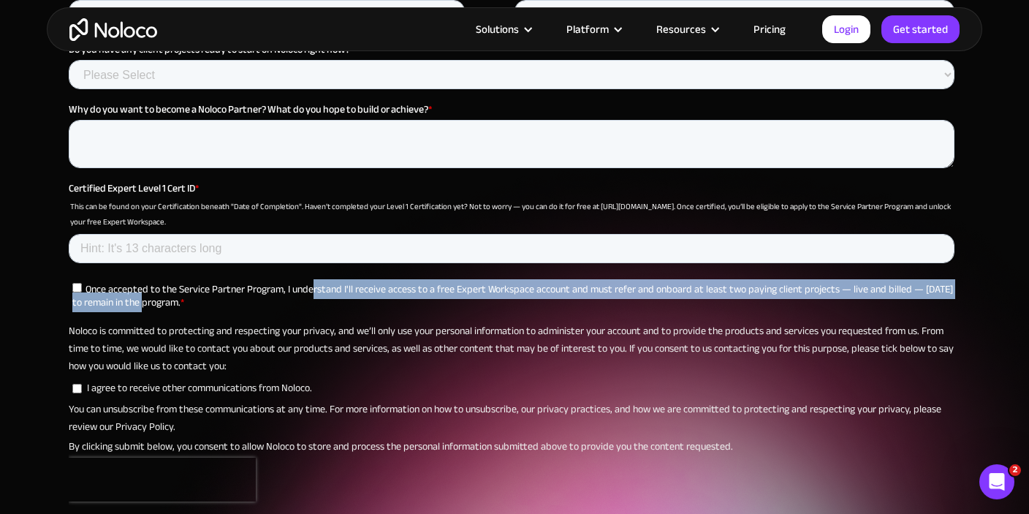
drag, startPoint x: 145, startPoint y: 283, endPoint x: 310, endPoint y: 280, distance: 164.4
click at [310, 280] on span "Once accepted to the Service Partner Program, I understand I'll receive access …" at bounding box center [512, 296] width 880 height 33
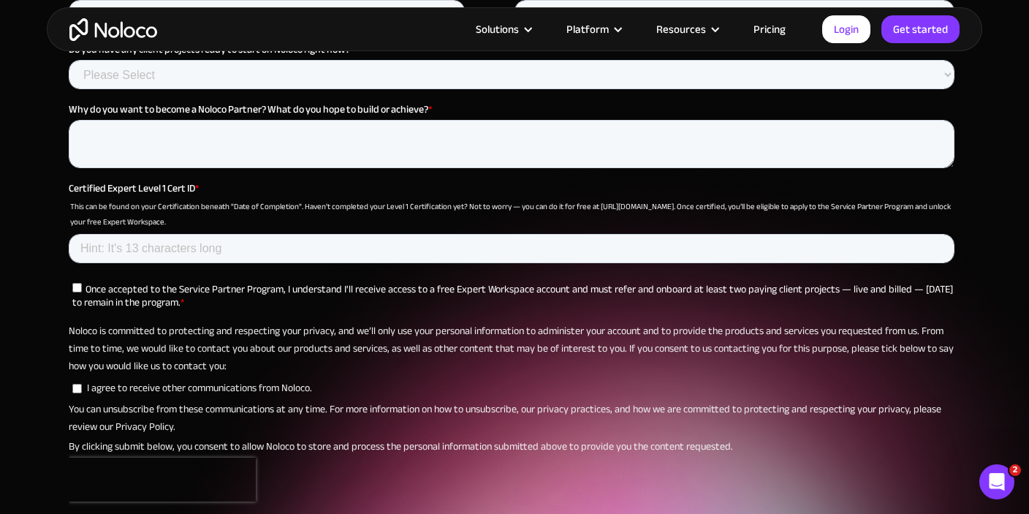
click at [303, 283] on span "Once accepted to the Service Partner Program, I understand I'll receive access …" at bounding box center [512, 296] width 880 height 33
click at [82, 283] on input "Once accepted to the Service Partner Program, I understand I'll receive access …" at bounding box center [76, 287] width 9 height 9
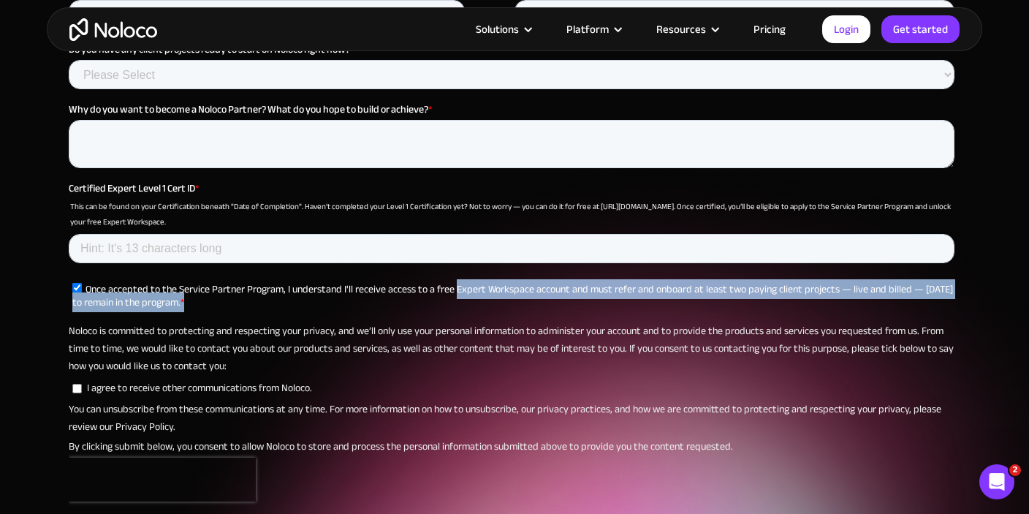
drag, startPoint x: 451, startPoint y: 276, endPoint x: 748, endPoint y: 295, distance: 297.9
click at [748, 295] on label "Once accepted to the Service Partner Program, I understand I'll receive access …" at bounding box center [513, 295] width 882 height 28
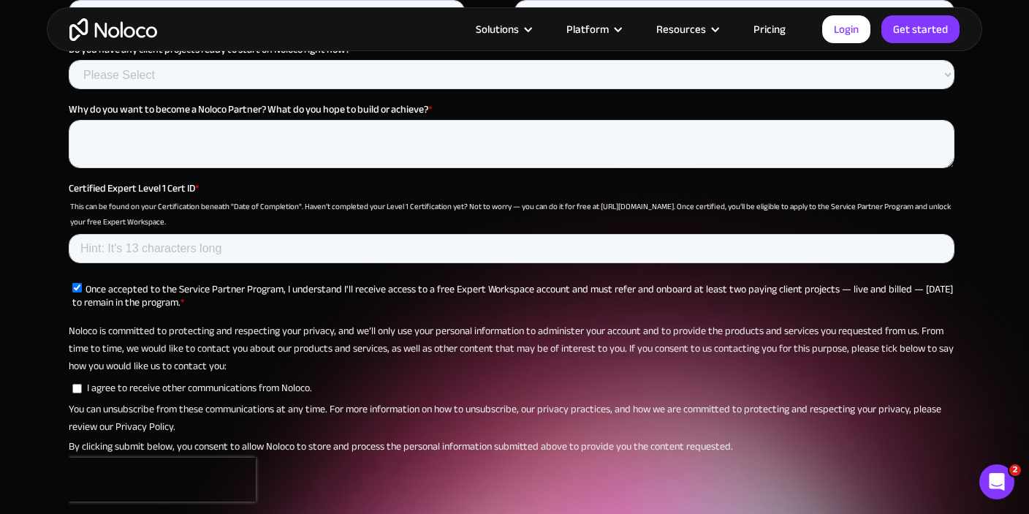
click at [867, 289] on label "Once accepted to the Service Partner Program, I understand I'll receive access …" at bounding box center [513, 295] width 882 height 28
click at [82, 289] on input "Once accepted to the Service Partner Program, I understand I'll receive access …" at bounding box center [76, 287] width 9 height 9
checkbox input "false"
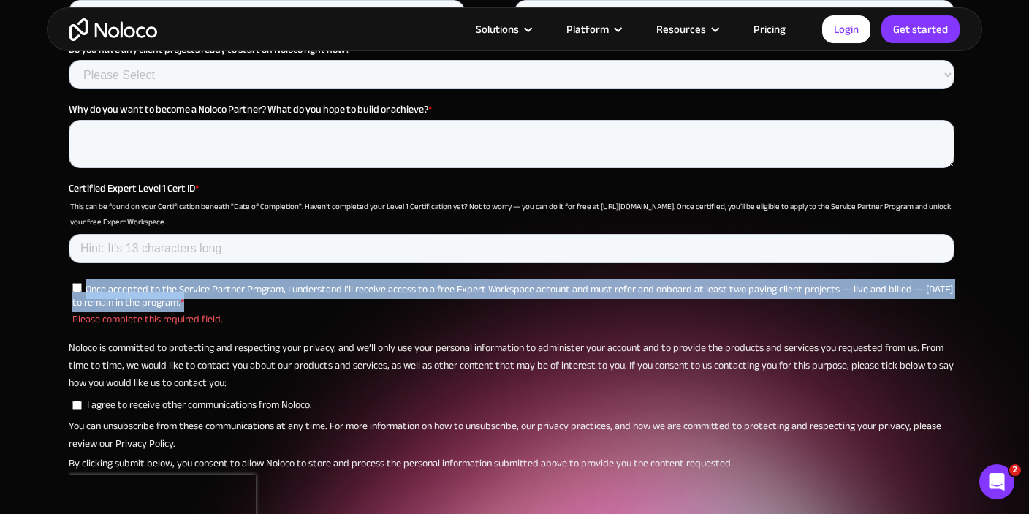
drag, startPoint x: 218, startPoint y: 291, endPoint x: 86, endPoint y: 275, distance: 133.3
click at [86, 281] on label "Once accepted to the Service Partner Program, I understand I'll receive access …" at bounding box center [513, 295] width 882 height 28
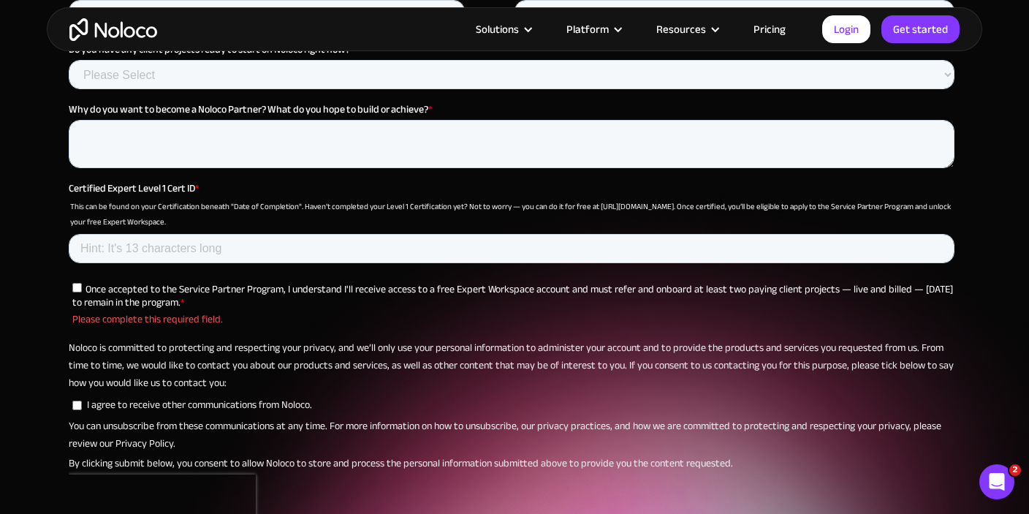
click at [281, 357] on div "Noloco is committed to protecting and respecting your privacy, and we’ll only u…" at bounding box center [514, 366] width 891 height 53
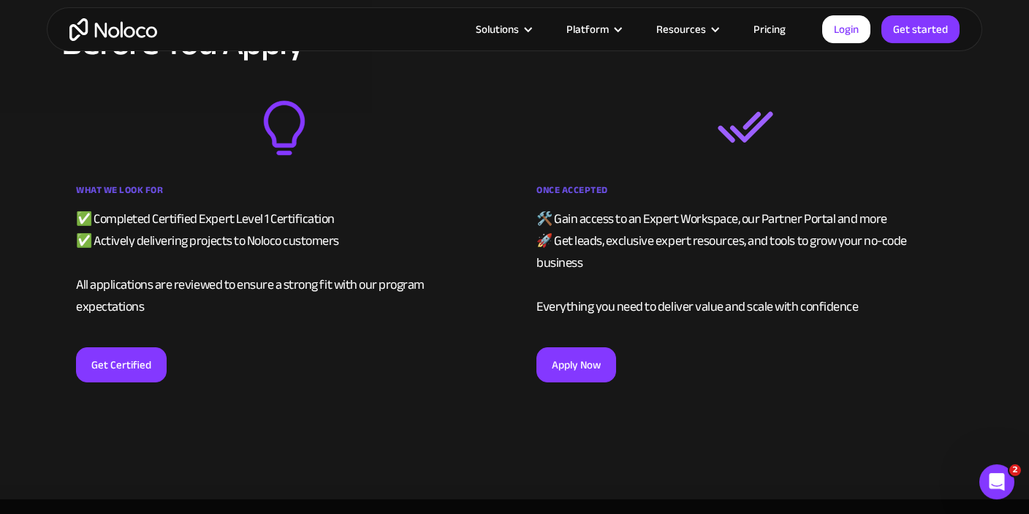
scroll to position [2827, 0]
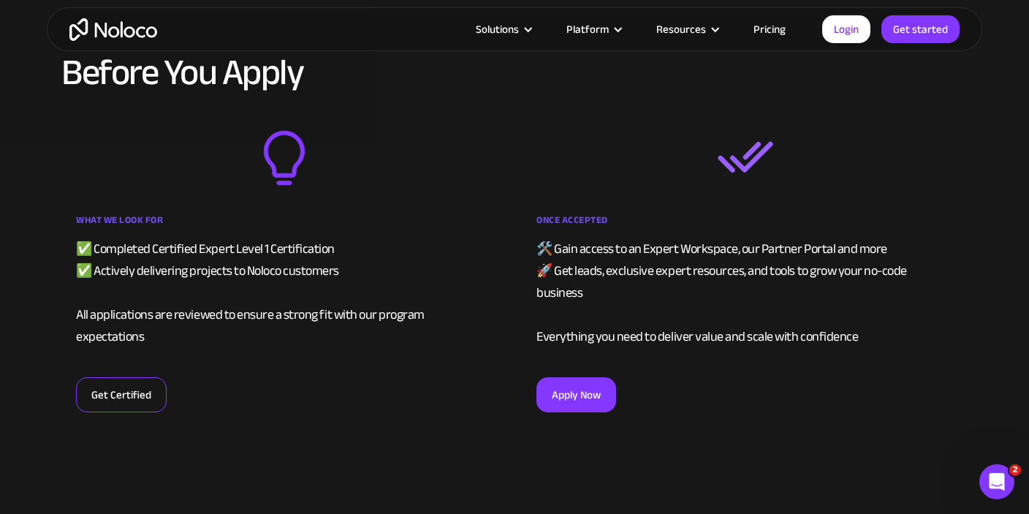
click at [129, 377] on link "Get Certified" at bounding box center [121, 394] width 91 height 35
drag, startPoint x: 94, startPoint y: 391, endPoint x: 107, endPoint y: 376, distance: 20.2
click at [94, 389] on div "What We Look For ✅ Completed Certified Expert Level 1 Certification ✅ Actively …" at bounding box center [284, 270] width 446 height 283
click at [107, 377] on link "Get Certified" at bounding box center [121, 394] width 91 height 35
click at [118, 377] on link "Get Certified" at bounding box center [121, 394] width 91 height 35
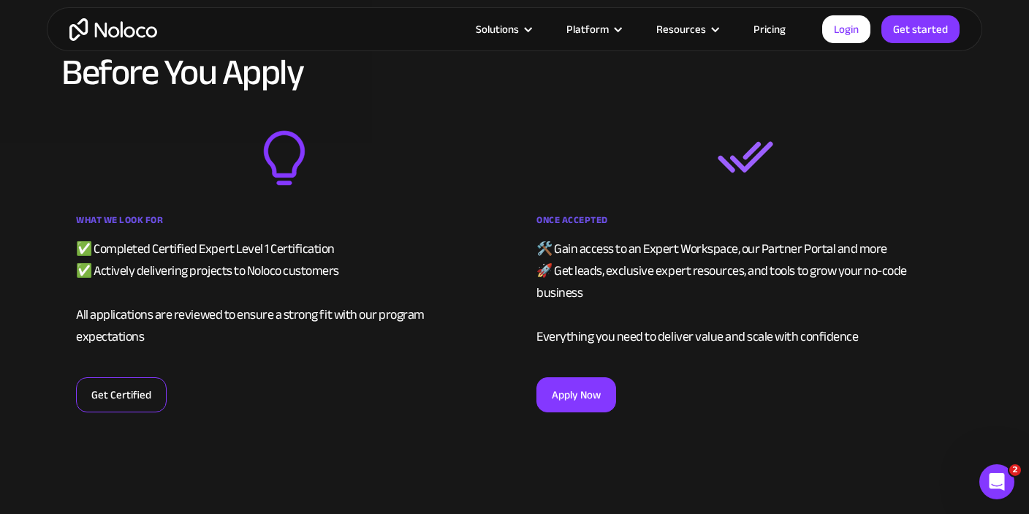
click at [118, 377] on link "Get Certified" at bounding box center [121, 394] width 91 height 35
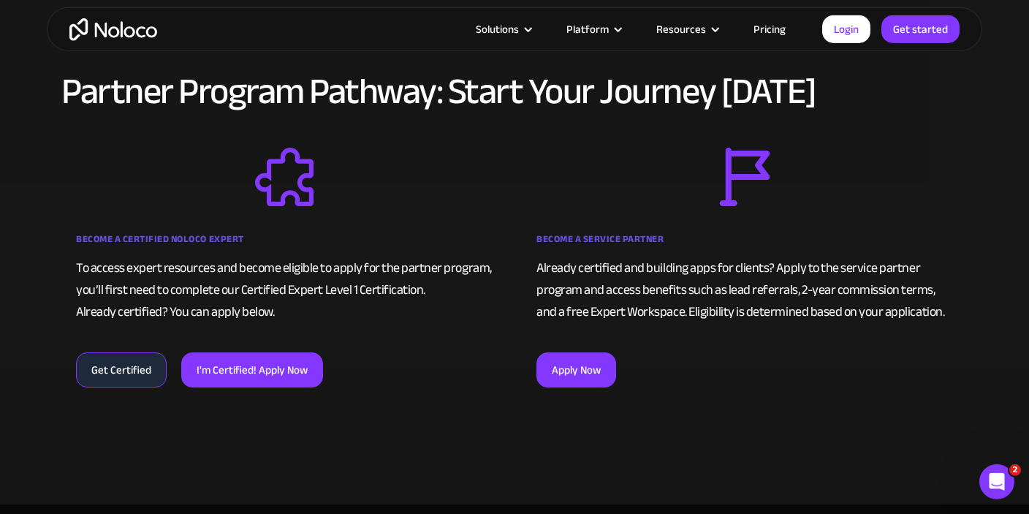
scroll to position [930, 0]
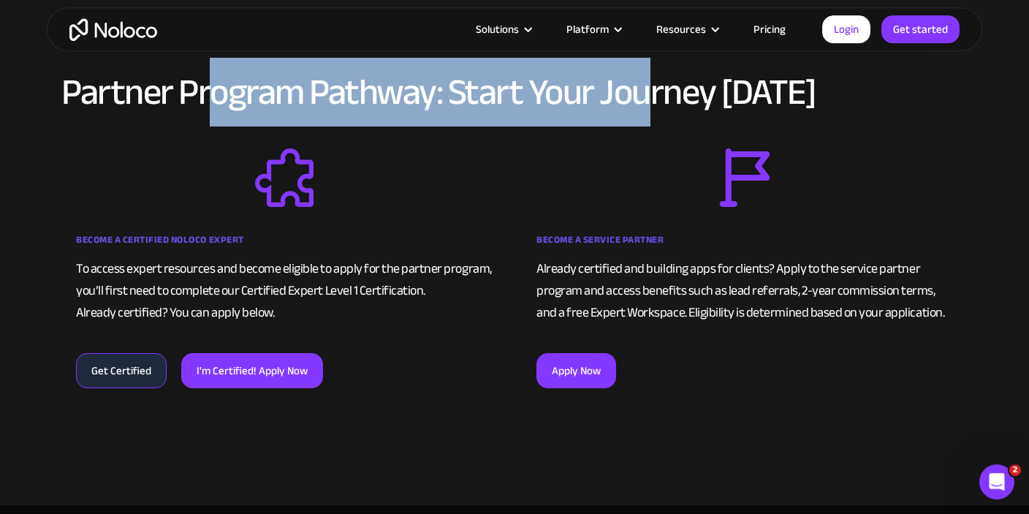
drag, startPoint x: 218, startPoint y: 102, endPoint x: 649, endPoint y: 101, distance: 431.0
click at [649, 101] on h2 "Partner Program Pathway: Start Your Journey [DATE]" at bounding box center [514, 91] width 906 height 39
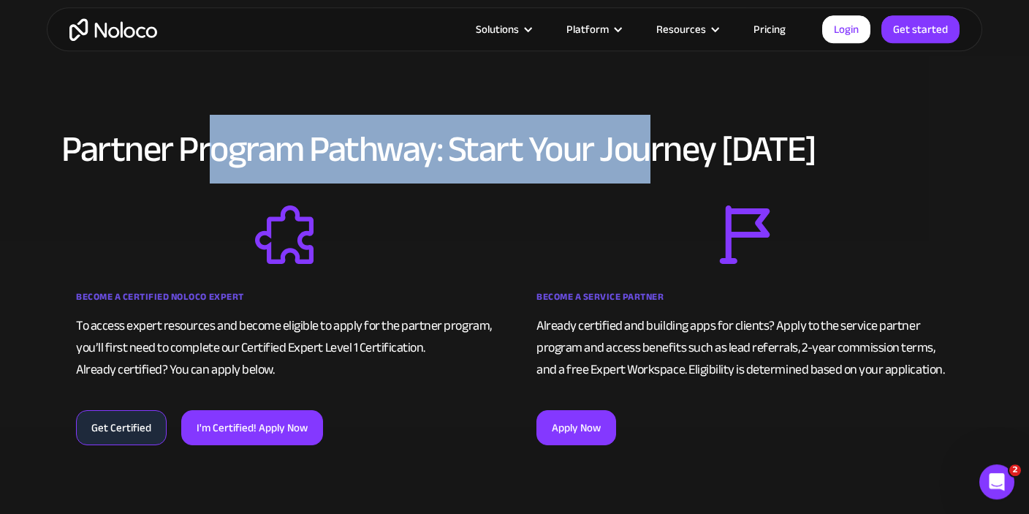
scroll to position [872, 0]
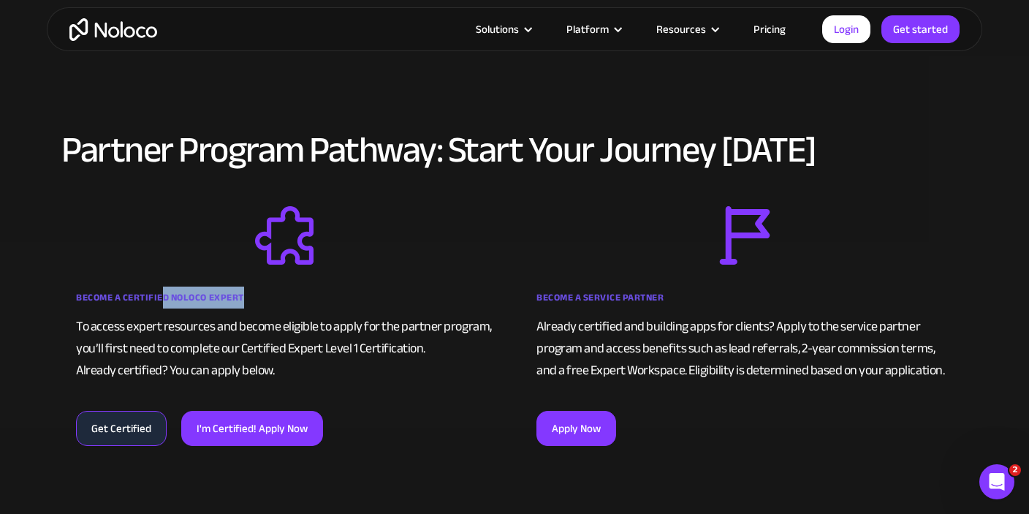
drag, startPoint x: 164, startPoint y: 308, endPoint x: 305, endPoint y: 300, distance: 140.5
click at [302, 302] on div "Become a Certified Noloco Expert" at bounding box center [284, 300] width 416 height 29
click at [270, 327] on div "To access expert resources and become eligible to apply for the partner program…" at bounding box center [284, 349] width 416 height 66
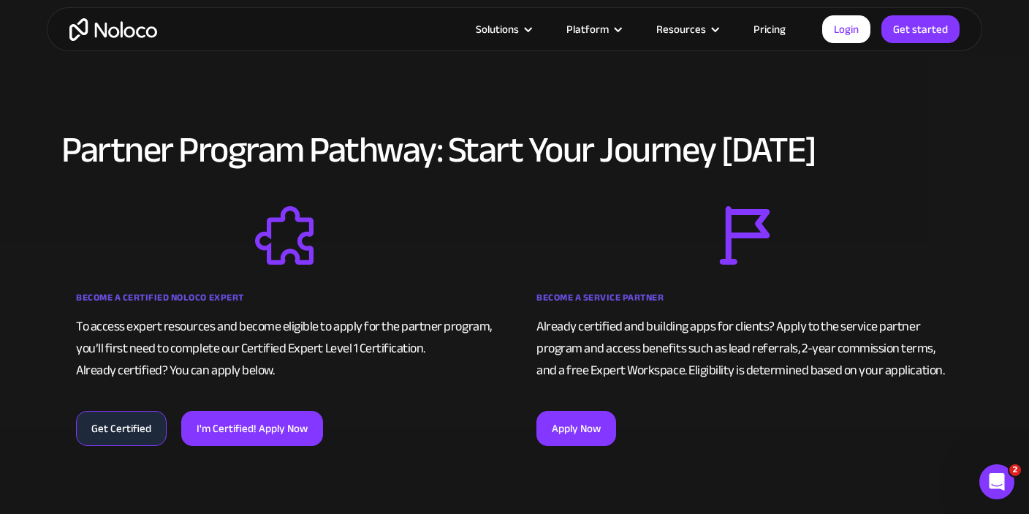
scroll to position [876, 0]
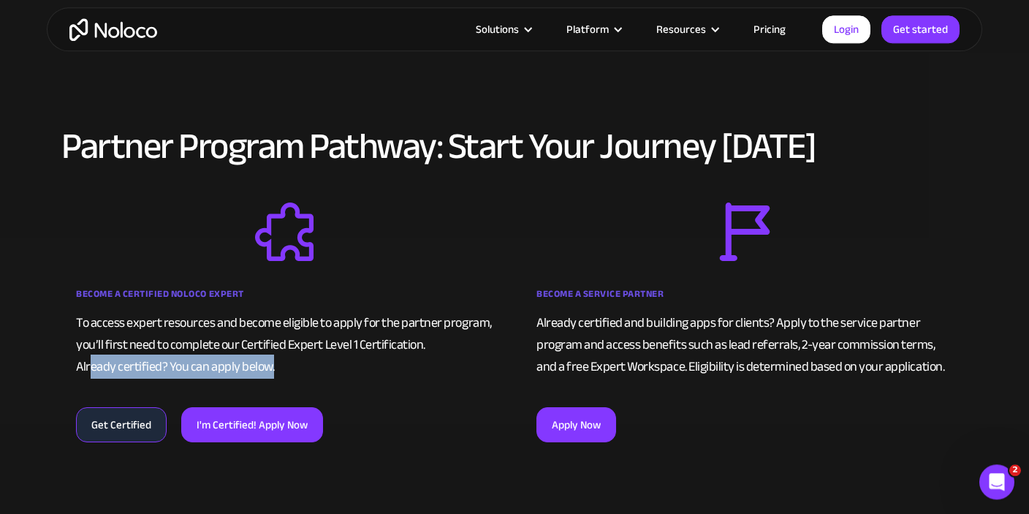
drag, startPoint x: 277, startPoint y: 361, endPoint x: 94, endPoint y: 376, distance: 184.0
click at [94, 376] on div "To access expert resources and become eligible to apply for the partner program…" at bounding box center [284, 345] width 416 height 66
click at [245, 362] on div "To access expert resources and become eligible to apply for the partner program…" at bounding box center [284, 345] width 416 height 66
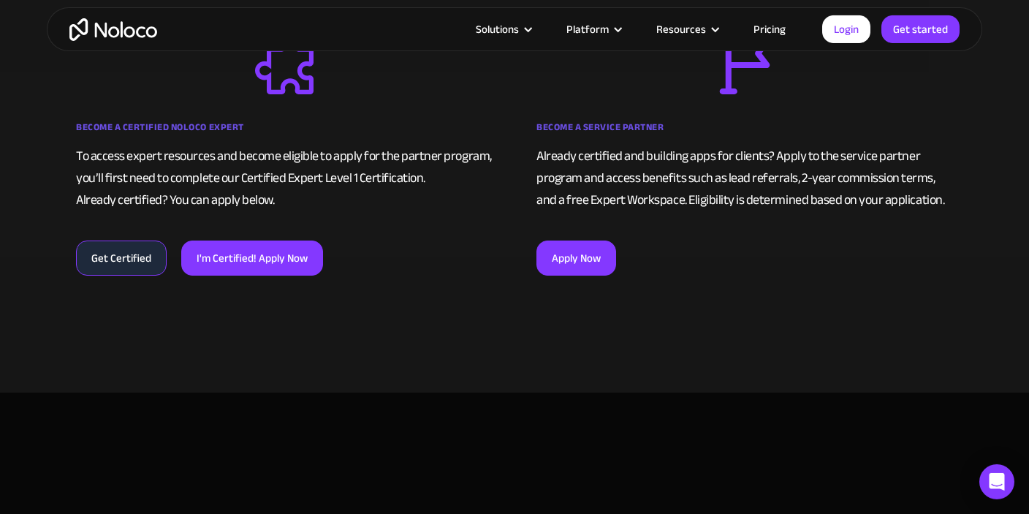
scroll to position [1024, 0]
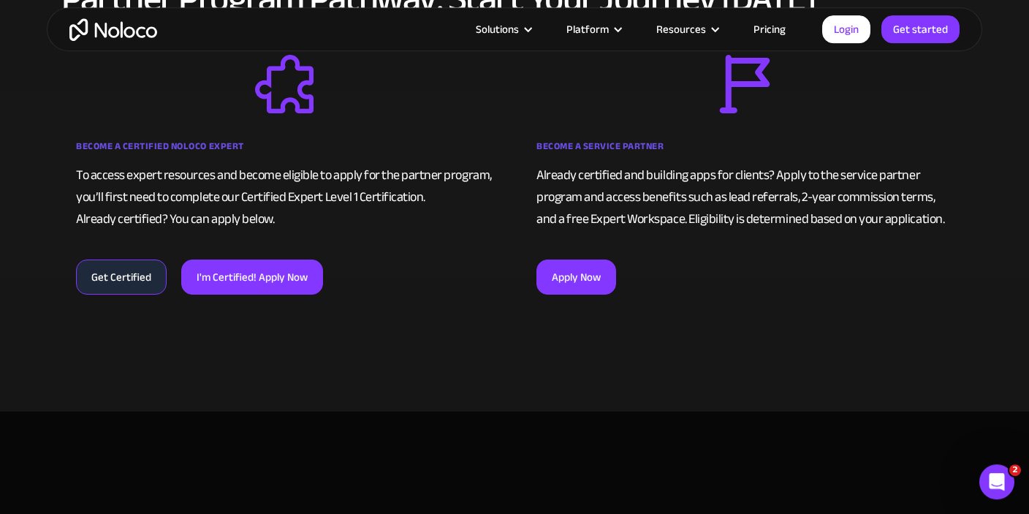
click at [269, 268] on link "I'm Certified! Apply Now" at bounding box center [252, 276] width 142 height 35
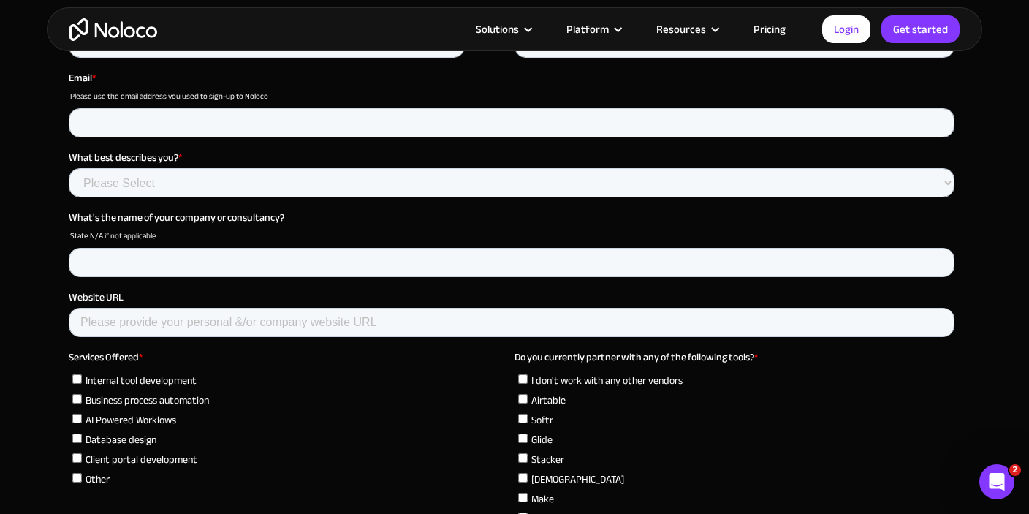
scroll to position [4076, 0]
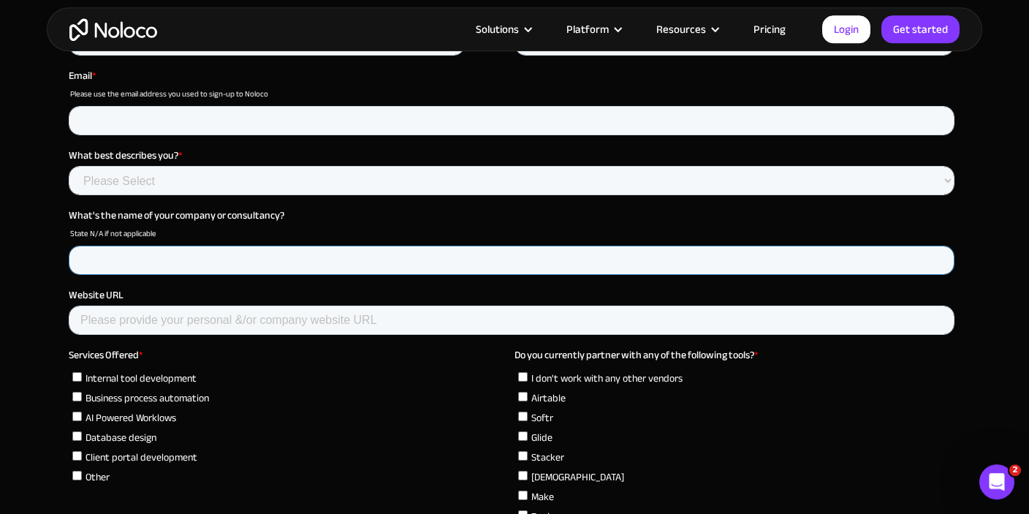
click at [194, 264] on input "What's the name of your company or consultancy?" at bounding box center [511, 259] width 885 height 29
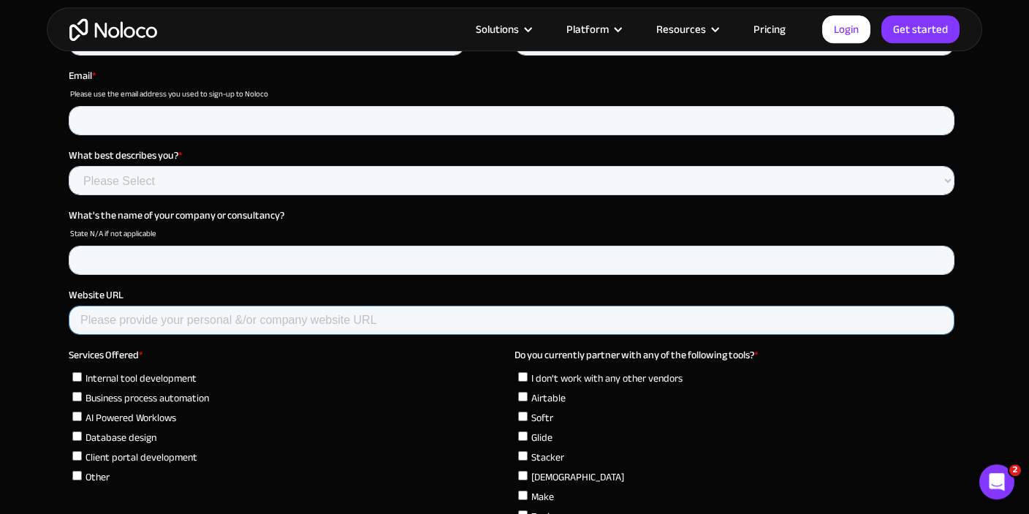
click at [194, 313] on input "Website URL" at bounding box center [511, 319] width 885 height 29
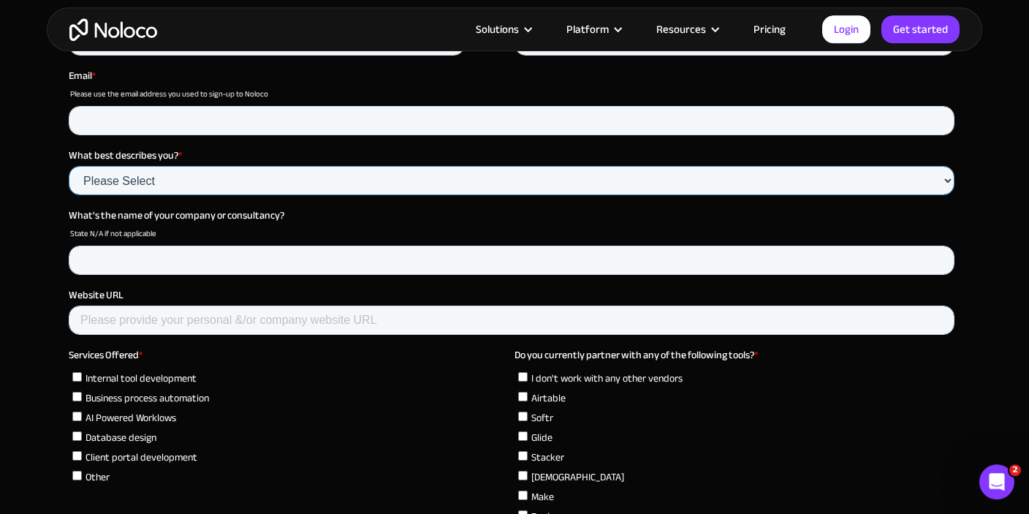
click at [69, 166] on select "Please Select Agency Partner Professional Consultant" at bounding box center [511, 180] width 885 height 29
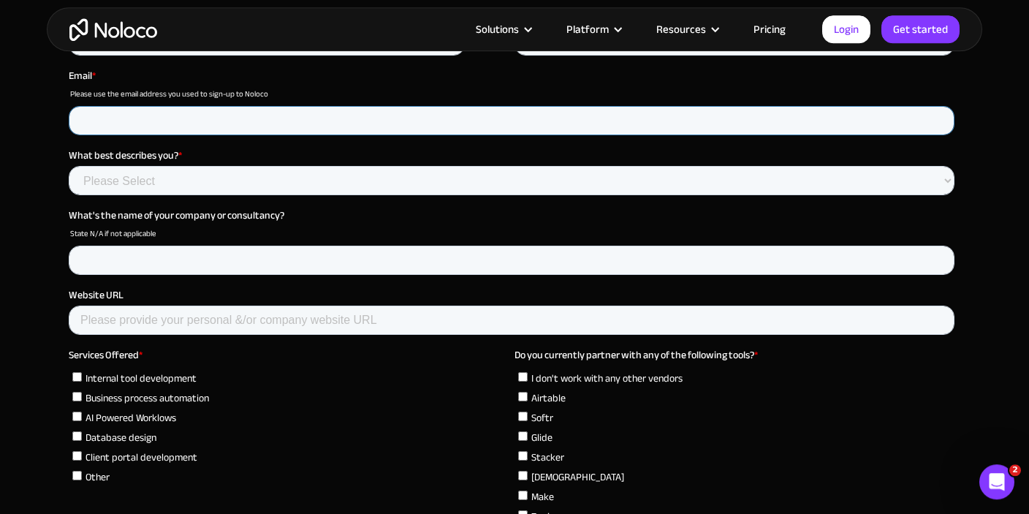
click at [264, 134] on input "Email *" at bounding box center [511, 120] width 885 height 29
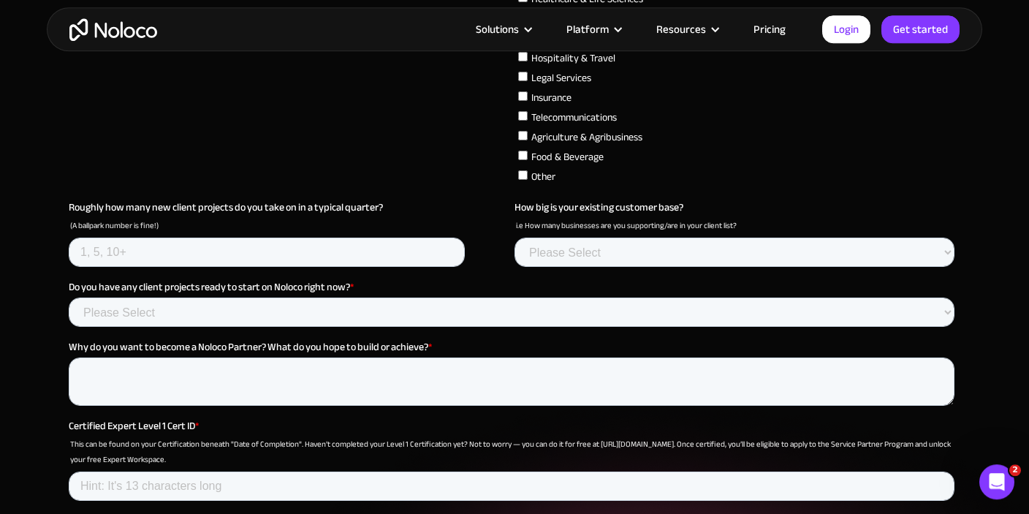
scroll to position [5083, 0]
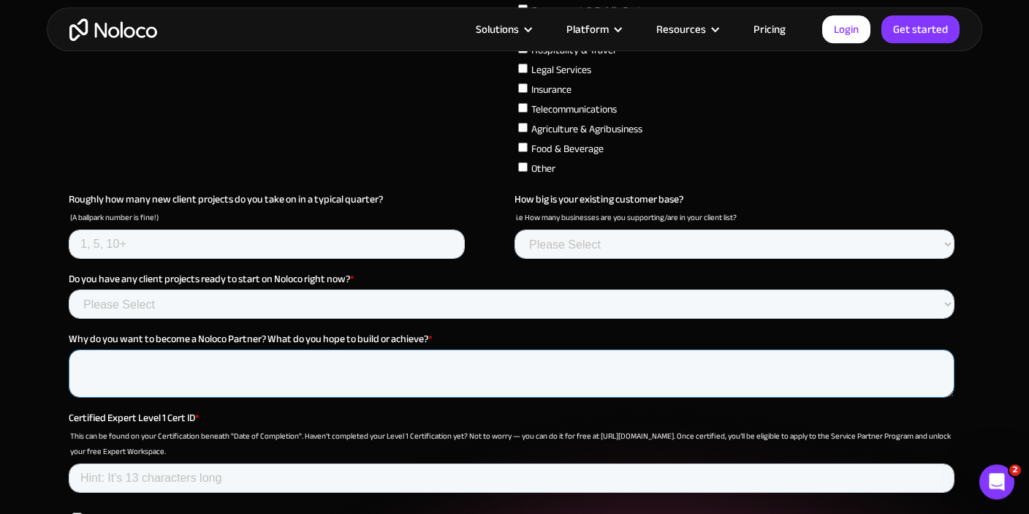
click at [338, 357] on textarea "Why do you want to become a Noloco Partner? What do you hope to build or achiev…" at bounding box center [511, 374] width 885 height 48
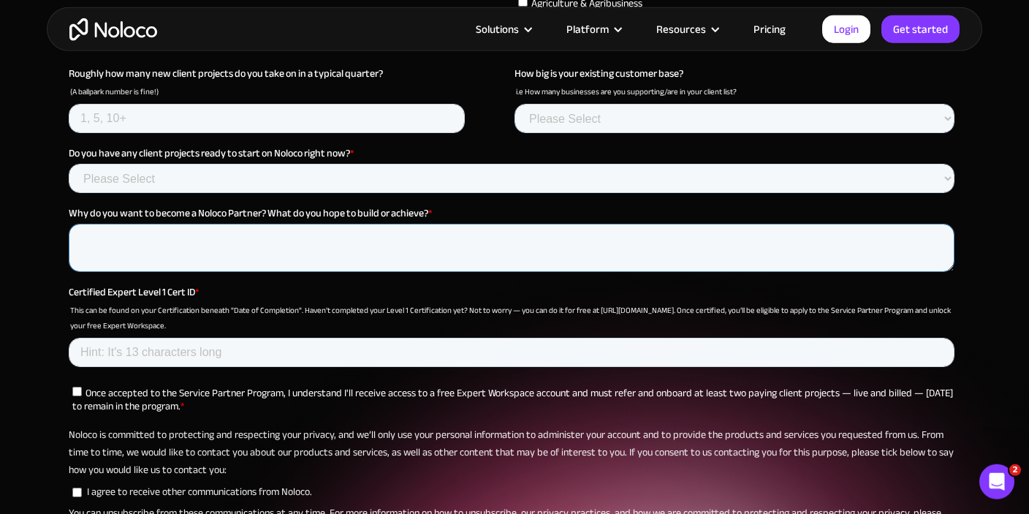
scroll to position [5237, 0]
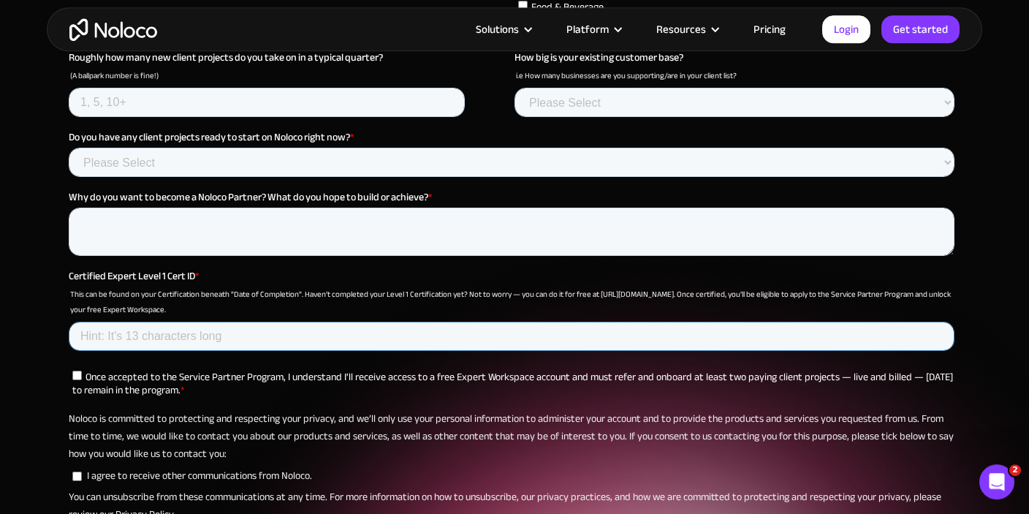
click at [161, 322] on input "Certified Expert Level 1 Cert ID *" at bounding box center [511, 336] width 885 height 29
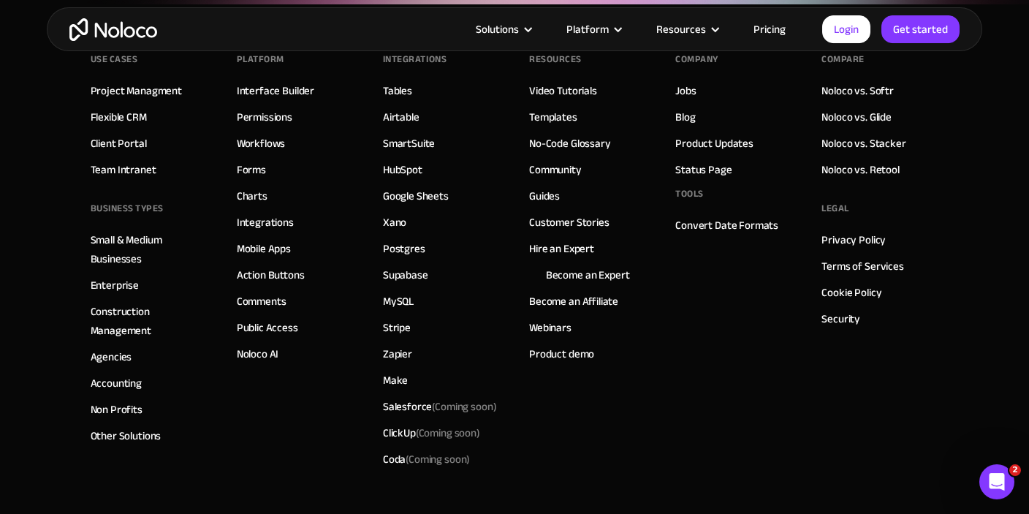
scroll to position [5923, 0]
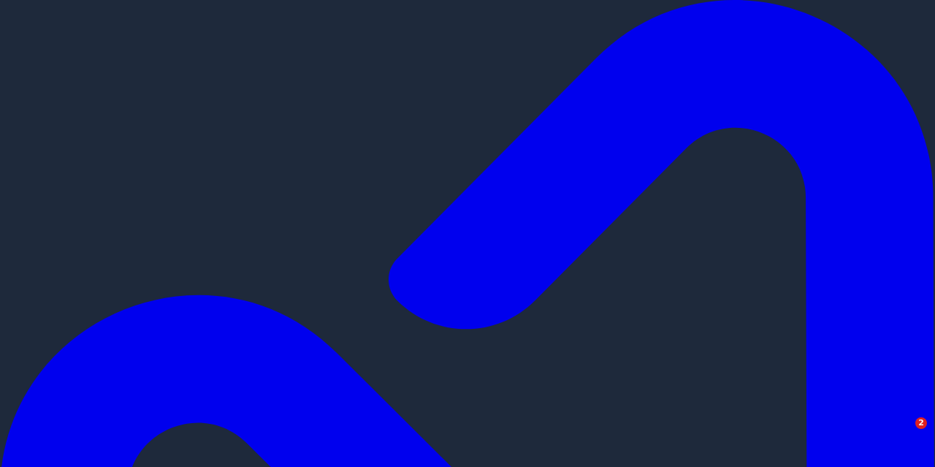
scroll to position [1638, 0]
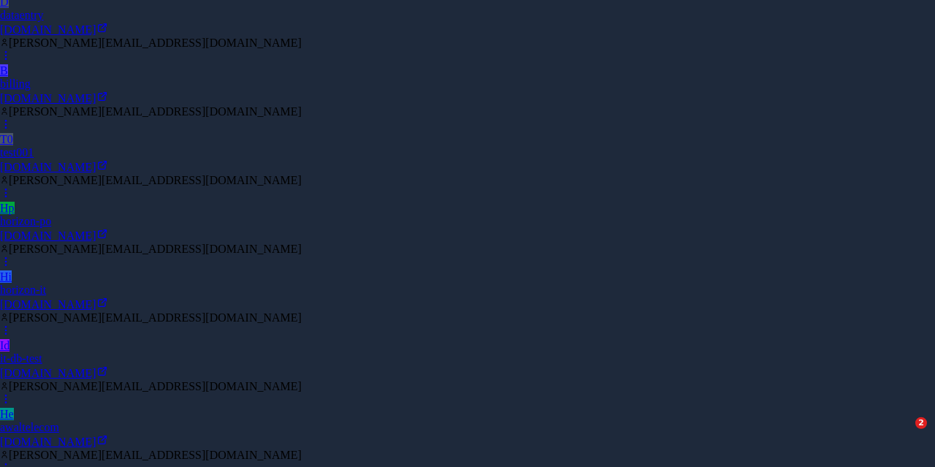
scroll to position [1550, 0]
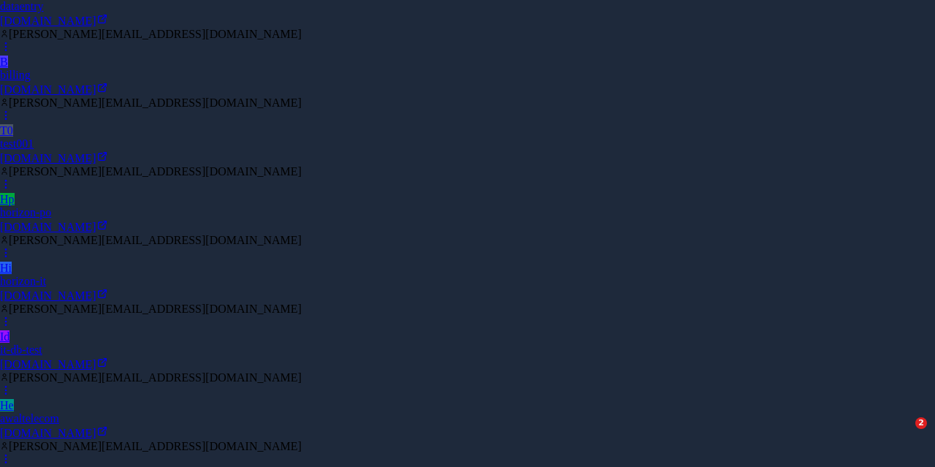
scroll to position [197, 0]
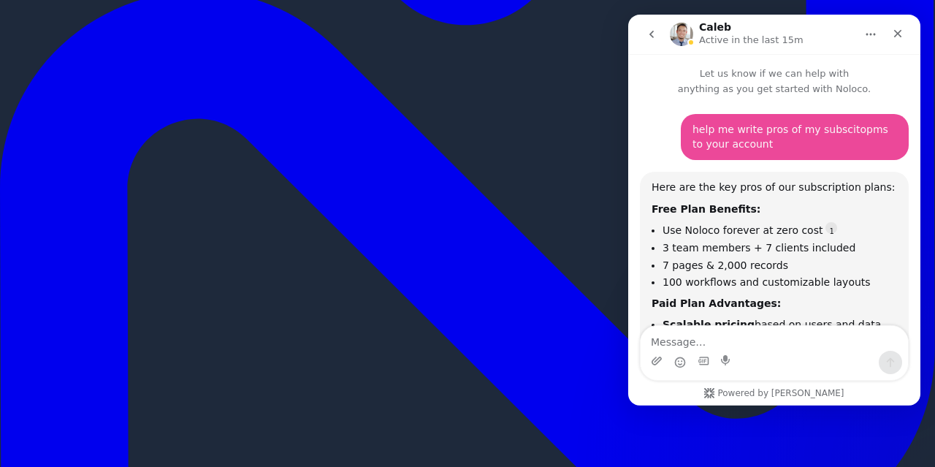
scroll to position [1638, 0]
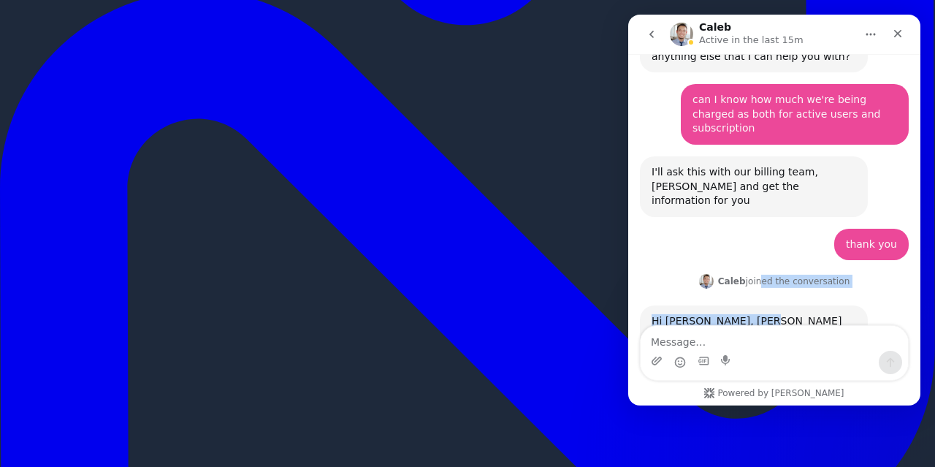
drag, startPoint x: 761, startPoint y: 179, endPoint x: 893, endPoint y: 80, distance: 165.5
click at [897, 39] on div "Close" at bounding box center [898, 33] width 26 height 26
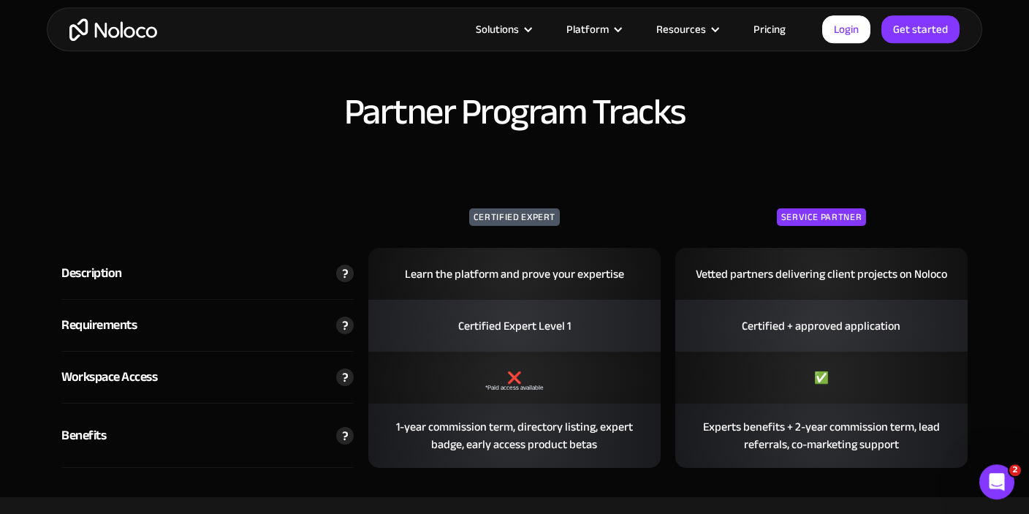
scroll to position [2306, 0]
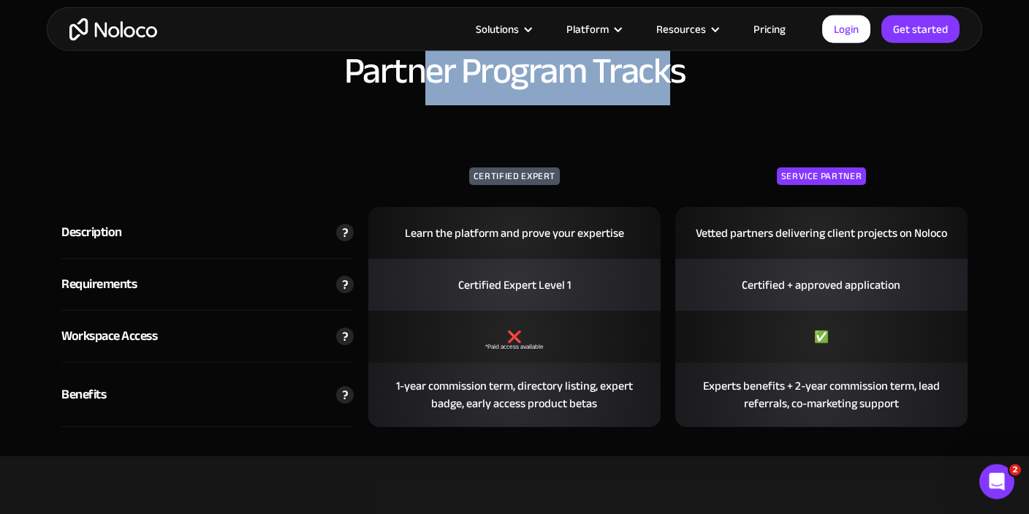
drag, startPoint x: 419, startPoint y: 80, endPoint x: 678, endPoint y: 78, distance: 259.4
click at [678, 78] on h2 "Partner Program Tracks" at bounding box center [514, 70] width 906 height 39
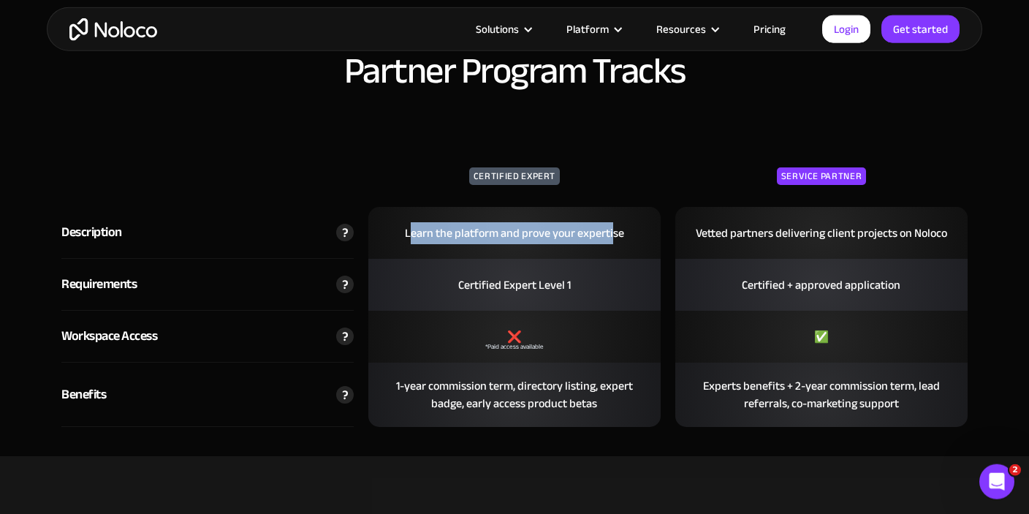
drag, startPoint x: 412, startPoint y: 232, endPoint x: 613, endPoint y: 226, distance: 201.0
click at [613, 226] on div "Learn the platform and prove your expertise" at bounding box center [514, 233] width 241 height 47
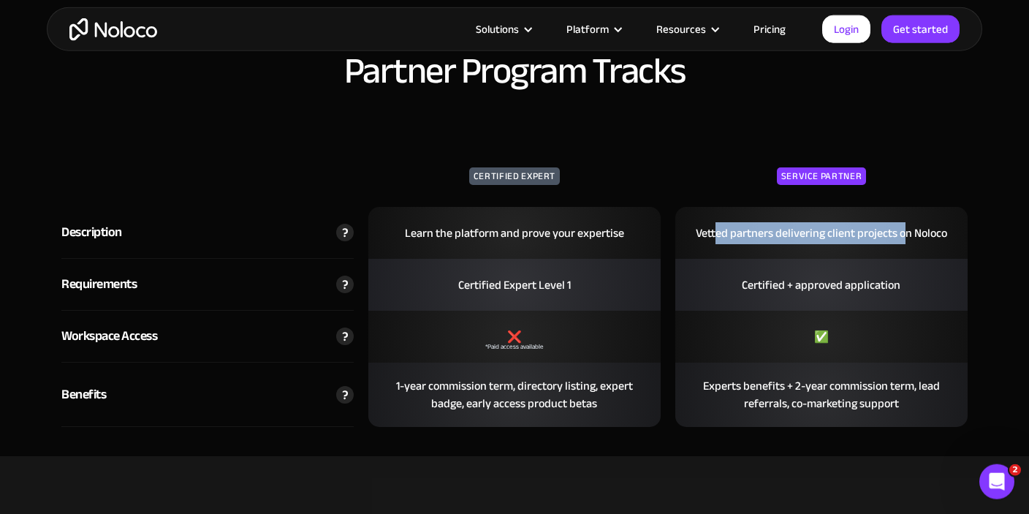
drag, startPoint x: 714, startPoint y: 225, endPoint x: 907, endPoint y: 232, distance: 192.3
click at [907, 232] on div "Vetted partners delivering client projects on Noloco" at bounding box center [821, 233] width 273 height 47
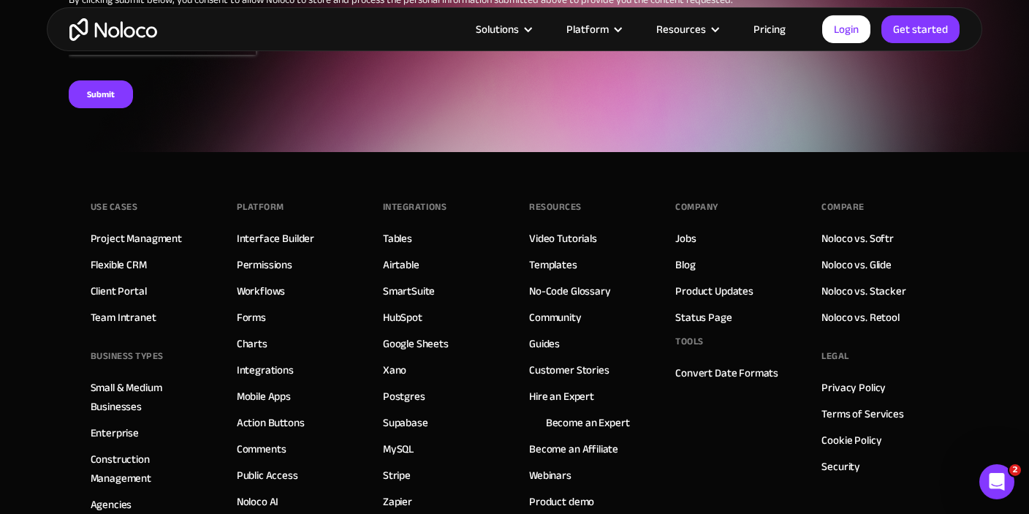
scroll to position [6012, 0]
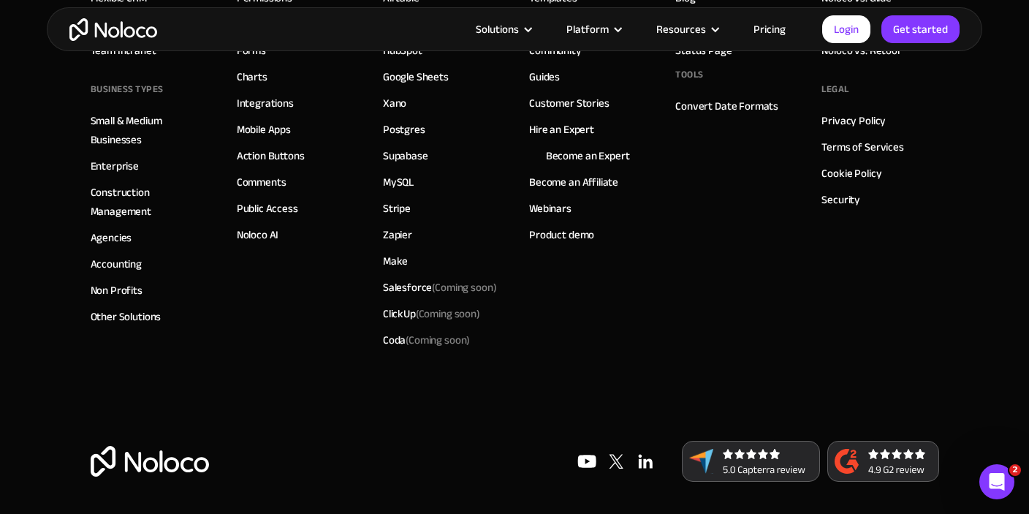
click at [774, 469] on img at bounding box center [751, 461] width 138 height 41
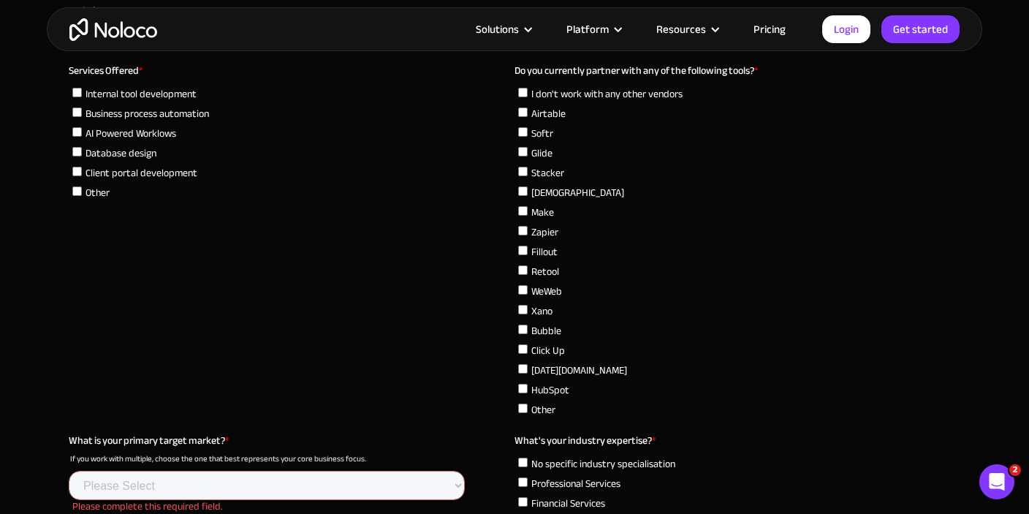
scroll to position [4375, 0]
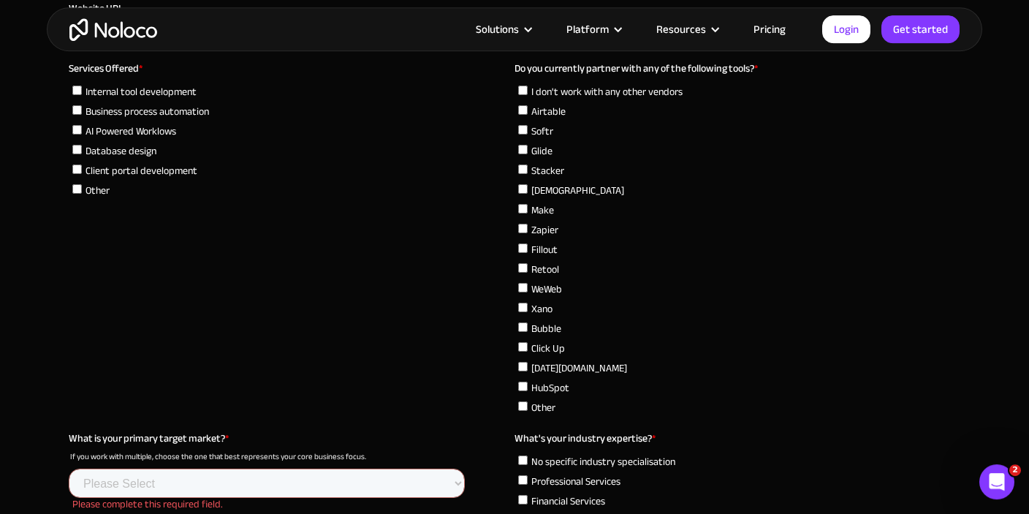
click at [550, 310] on span "Xano" at bounding box center [541, 310] width 21 height 20
click at [527, 310] on input "Xano" at bounding box center [522, 307] width 9 height 9
checkbox input "true"
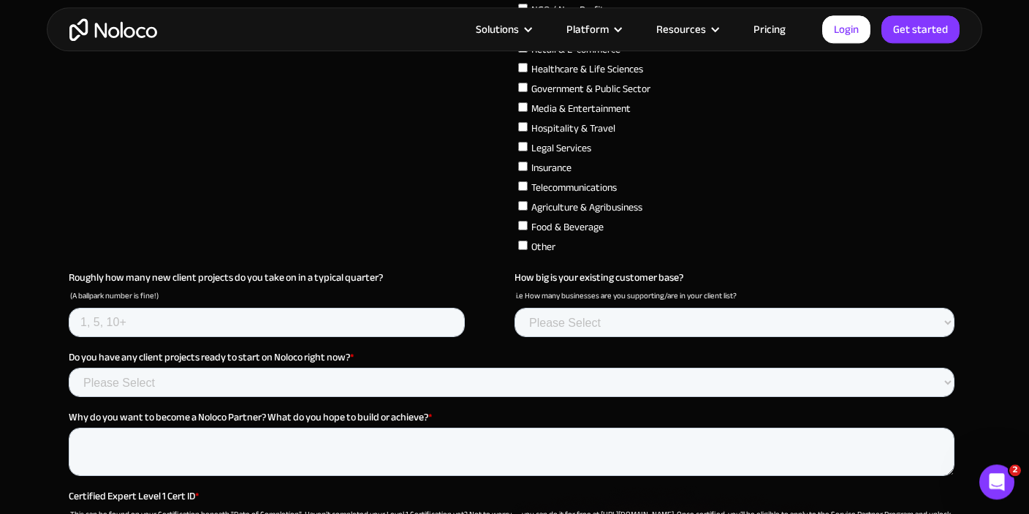
scroll to position [5005, 0]
